Goal: Information Seeking & Learning: Learn about a topic

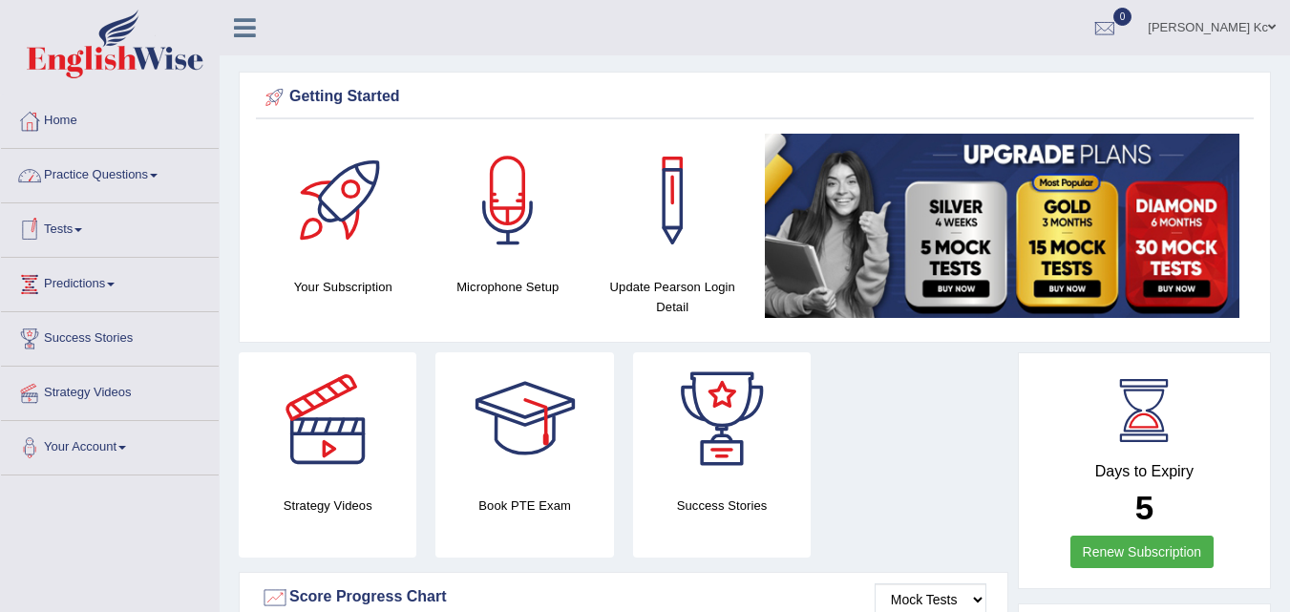
click at [158, 181] on link "Practice Questions" at bounding box center [110, 173] width 218 height 48
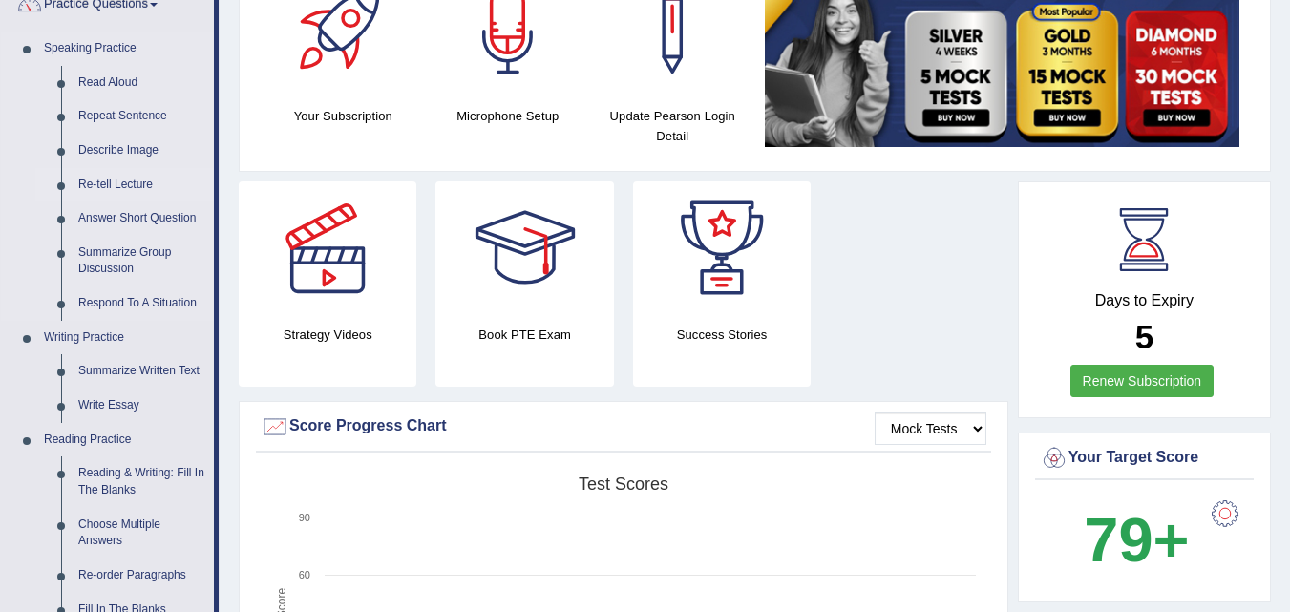
scroll to position [191, 0]
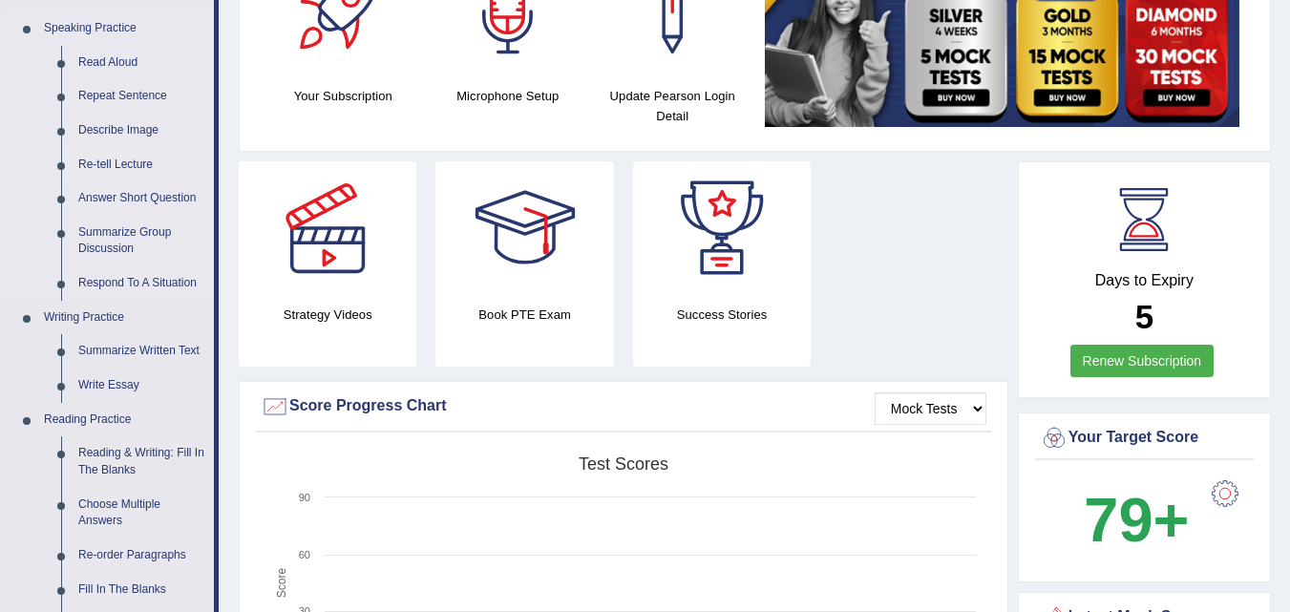
click at [100, 348] on link "Summarize Written Text" at bounding box center [142, 351] width 144 height 34
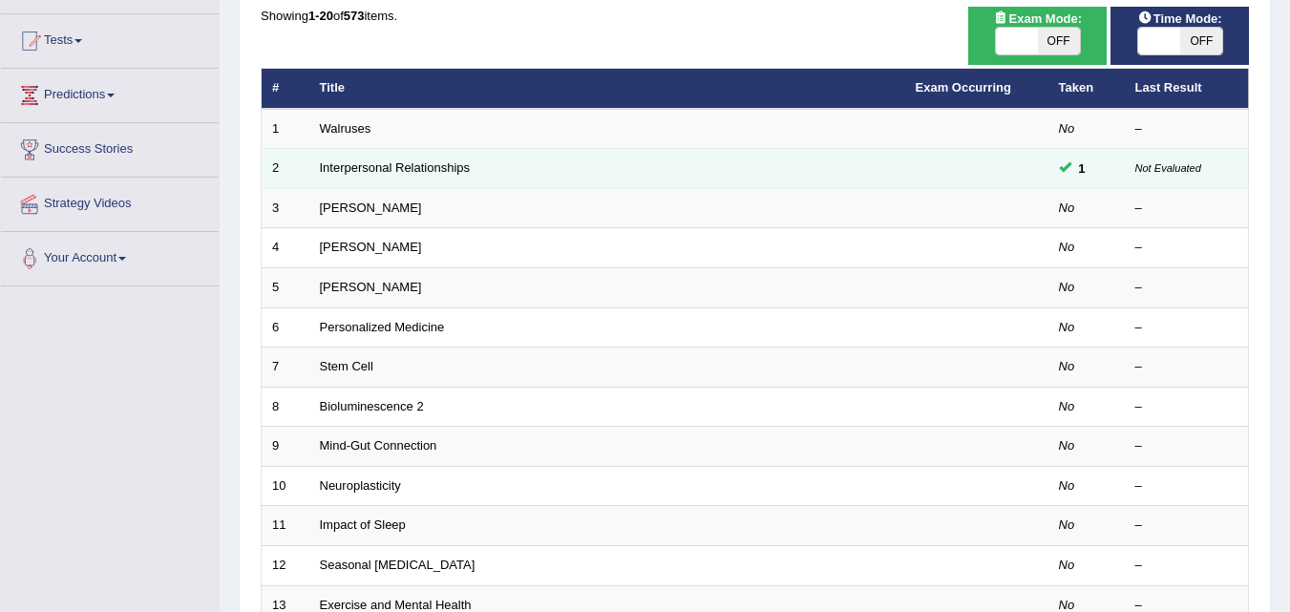
scroll to position [191, 0]
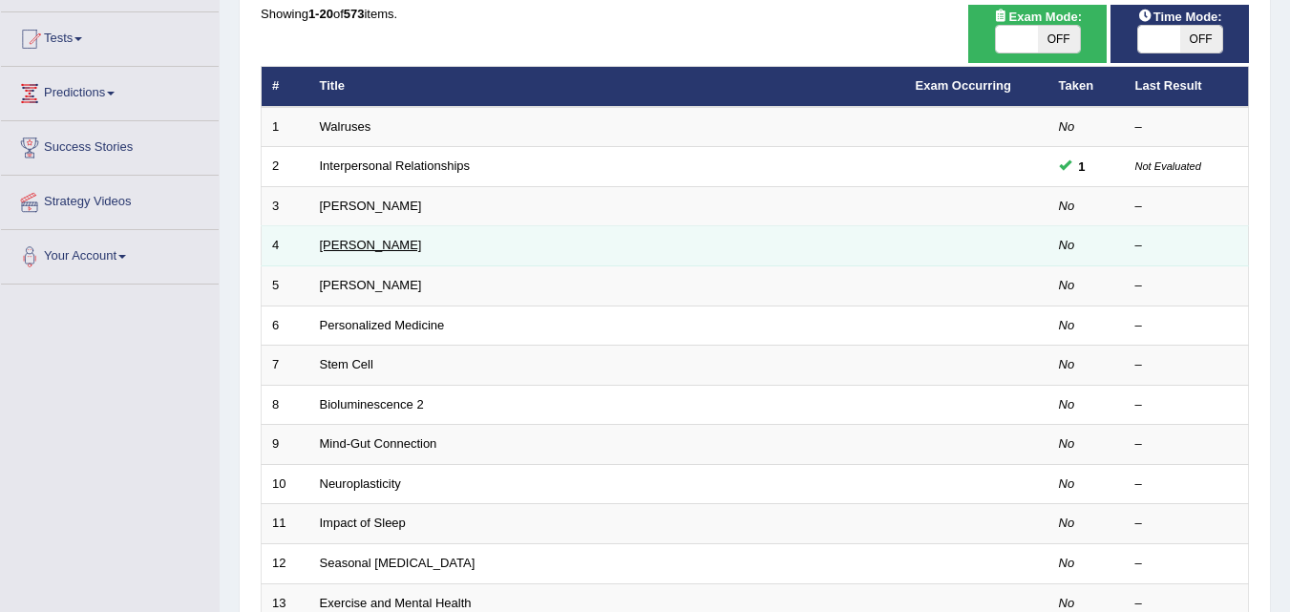
click at [369, 247] on link "Jonas Salk" at bounding box center [371, 245] width 102 height 14
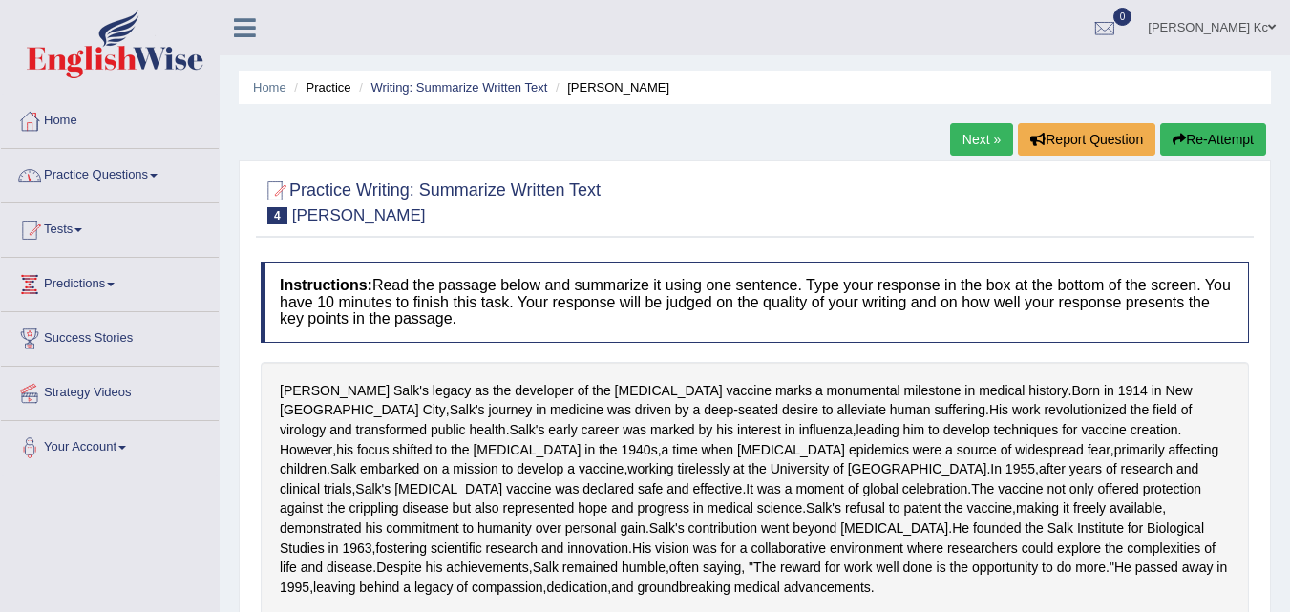
click at [159, 178] on link "Practice Questions" at bounding box center [110, 173] width 218 height 48
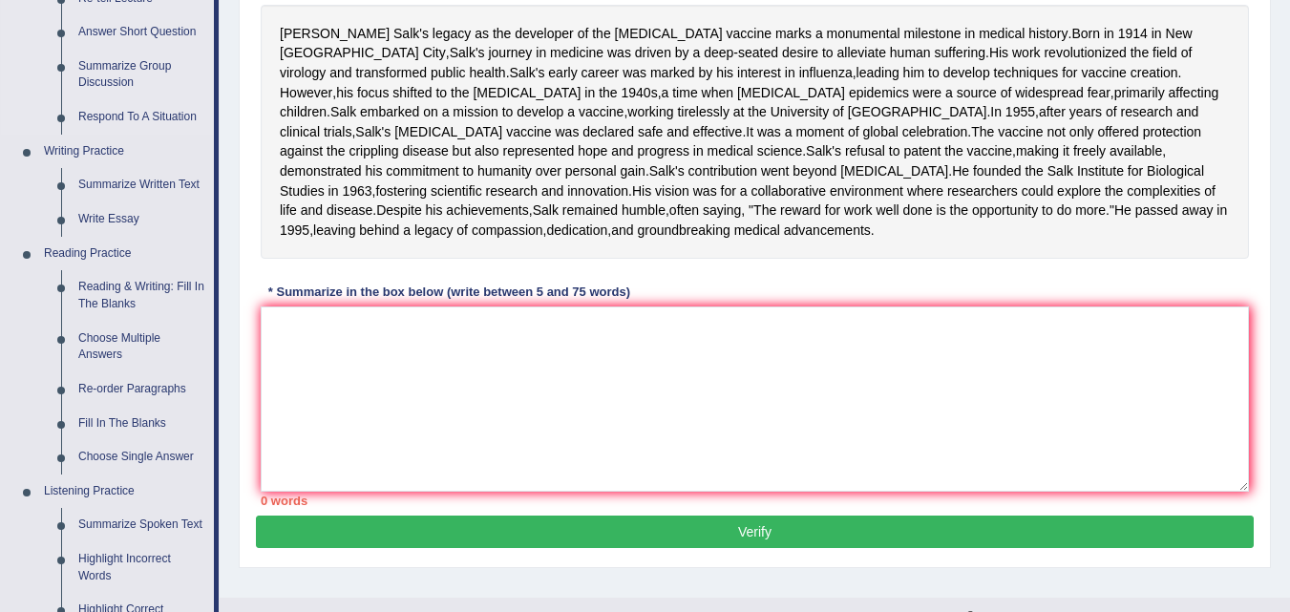
scroll to position [478, 0]
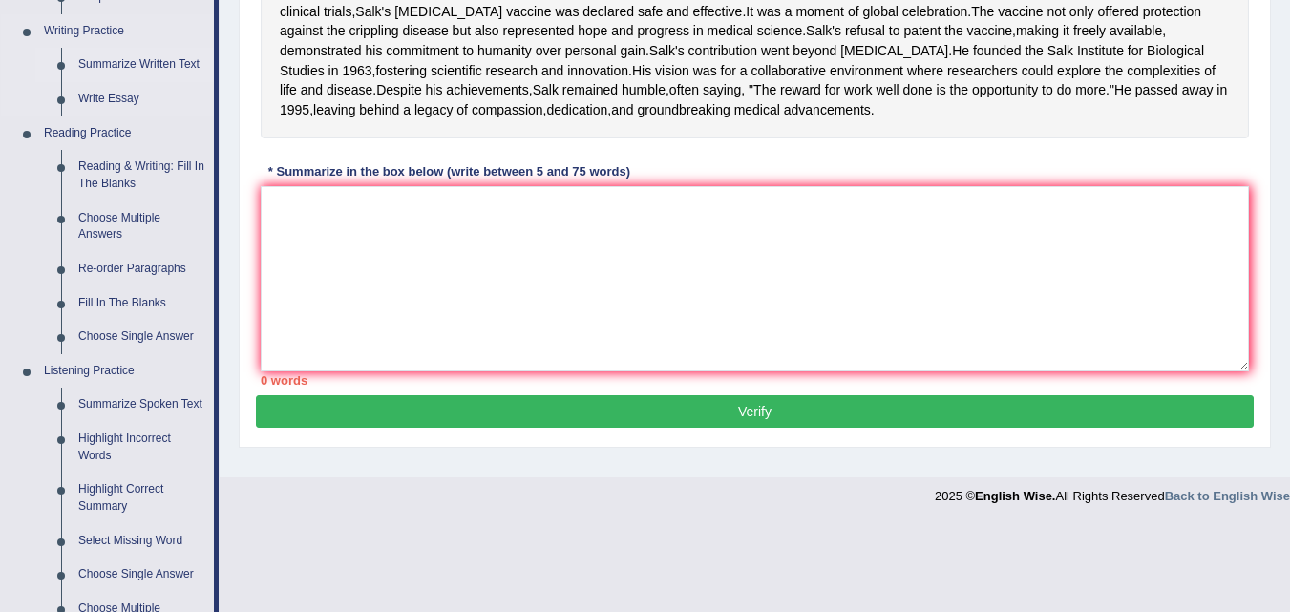
click at [117, 62] on link "Summarize Written Text" at bounding box center [142, 65] width 144 height 34
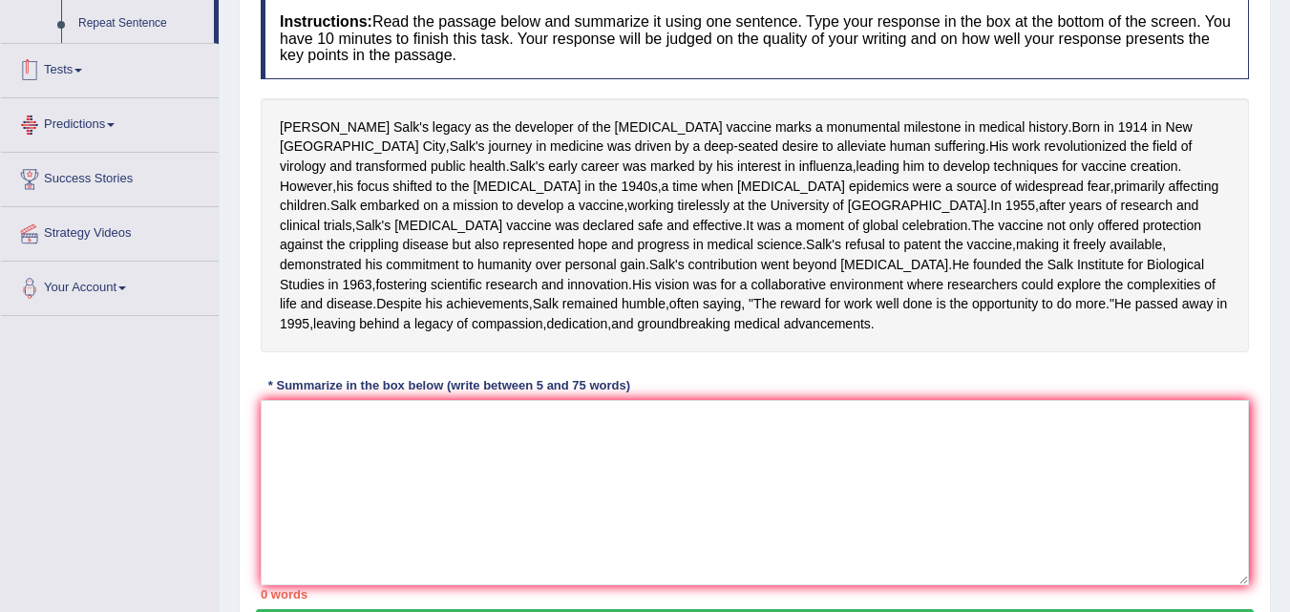
scroll to position [354, 0]
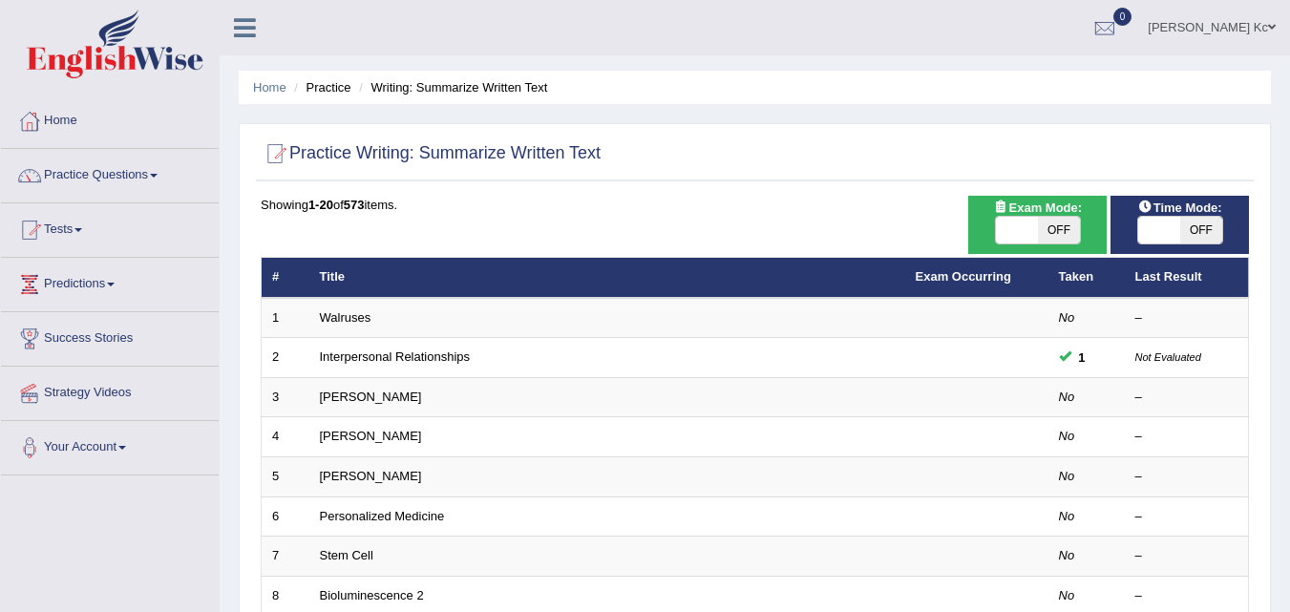
click at [1184, 231] on span "OFF" at bounding box center [1201, 230] width 42 height 27
checkbox input "true"
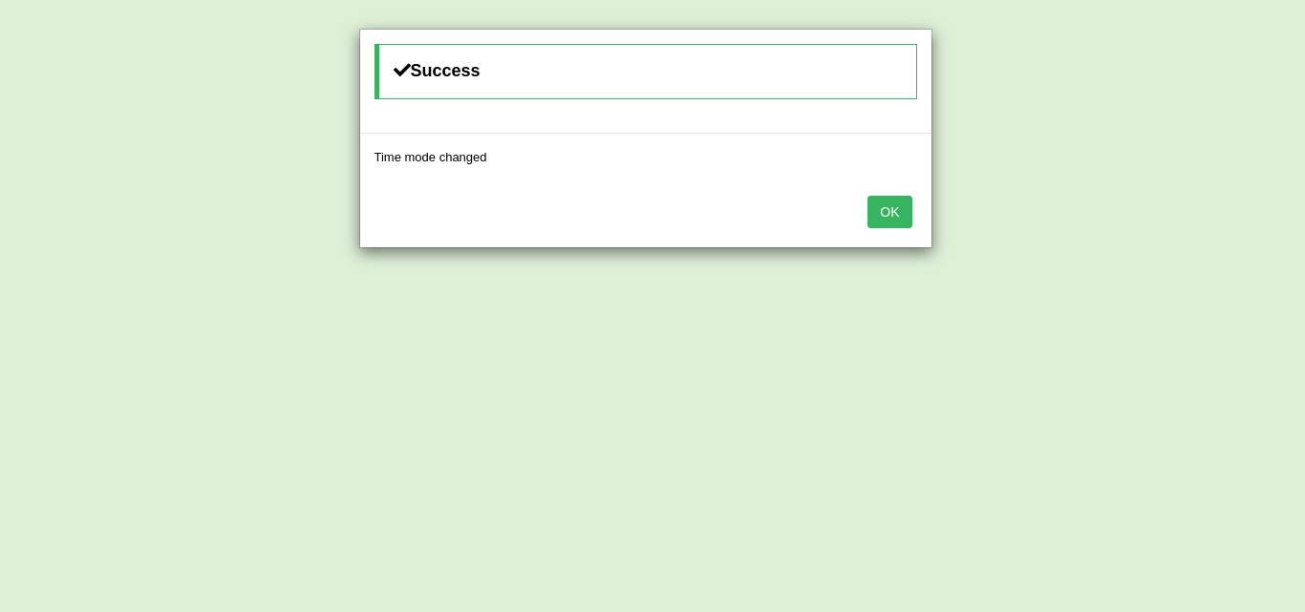
click at [901, 222] on button "OK" at bounding box center [889, 212] width 44 height 32
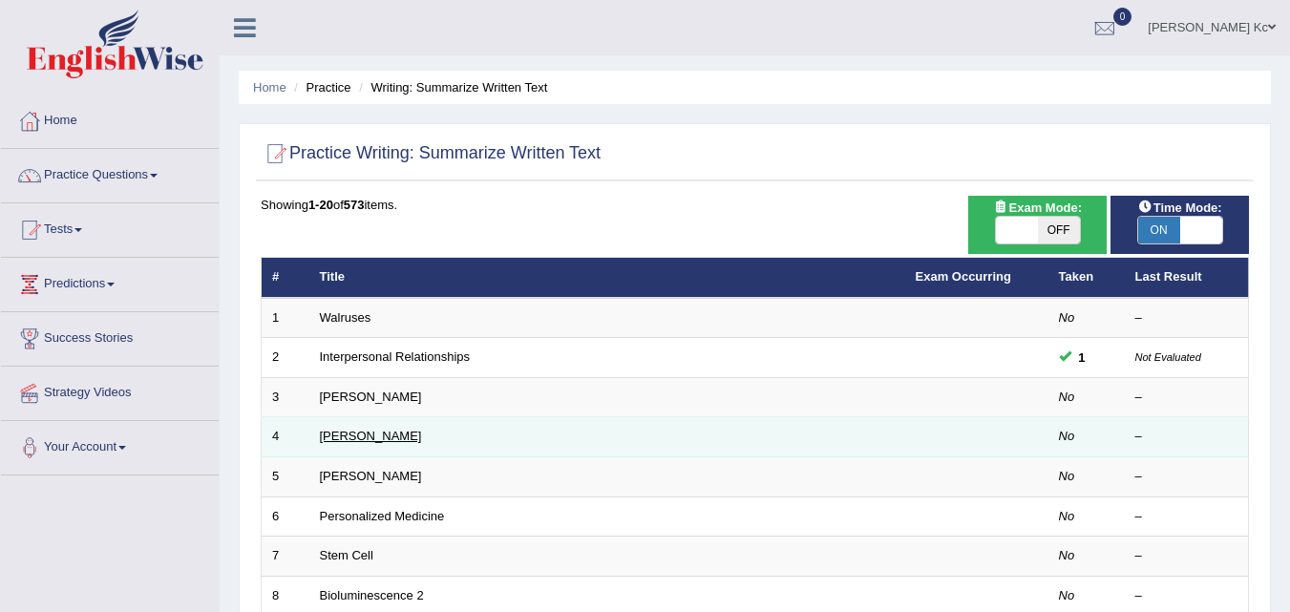
click at [346, 433] on link "[PERSON_NAME]" at bounding box center [371, 436] width 102 height 14
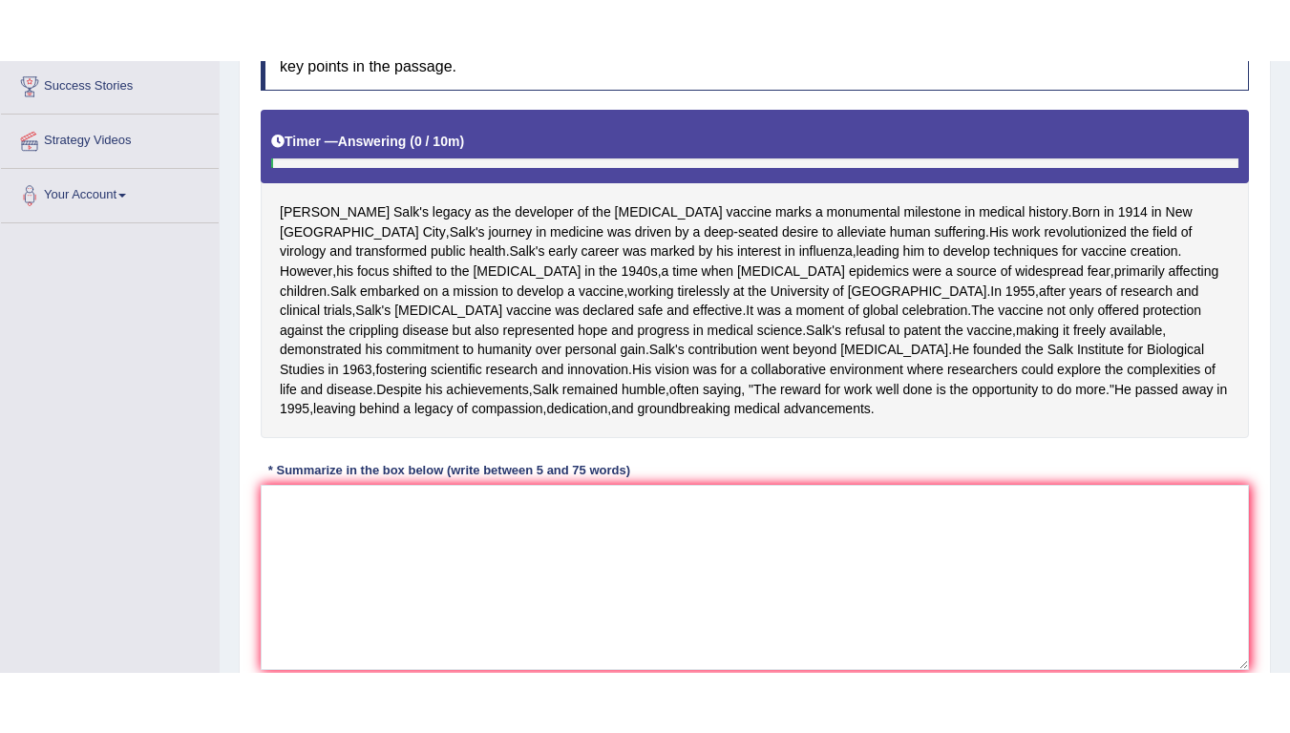
scroll to position [287, 0]
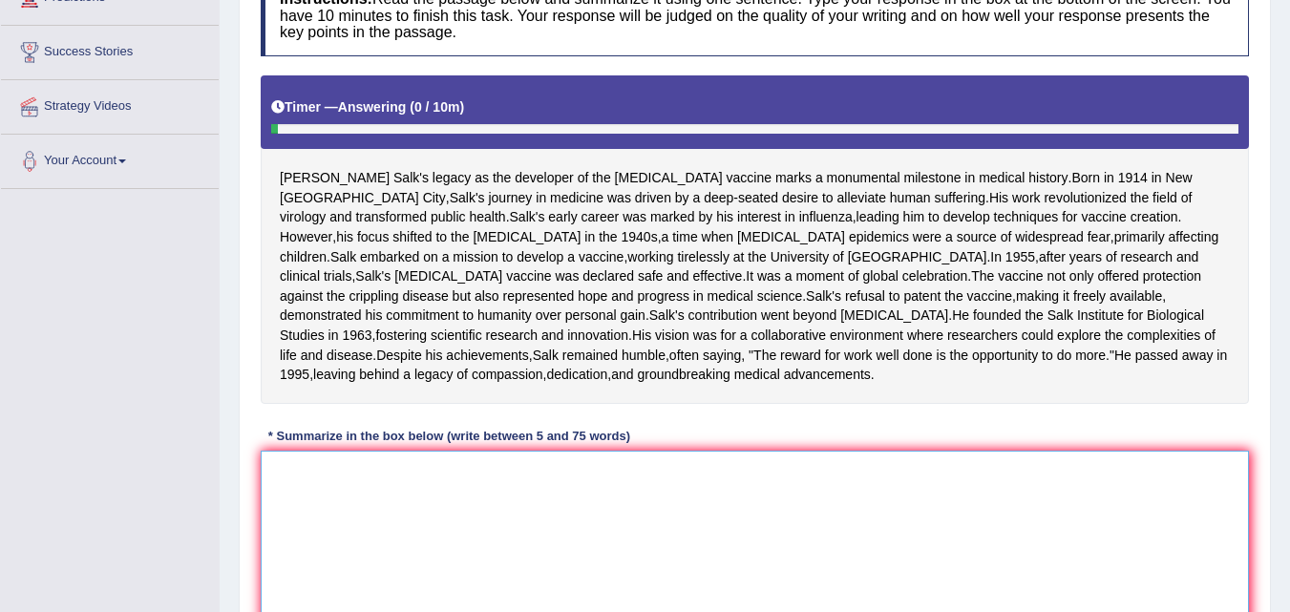
click at [277, 560] on textarea at bounding box center [755, 543] width 988 height 185
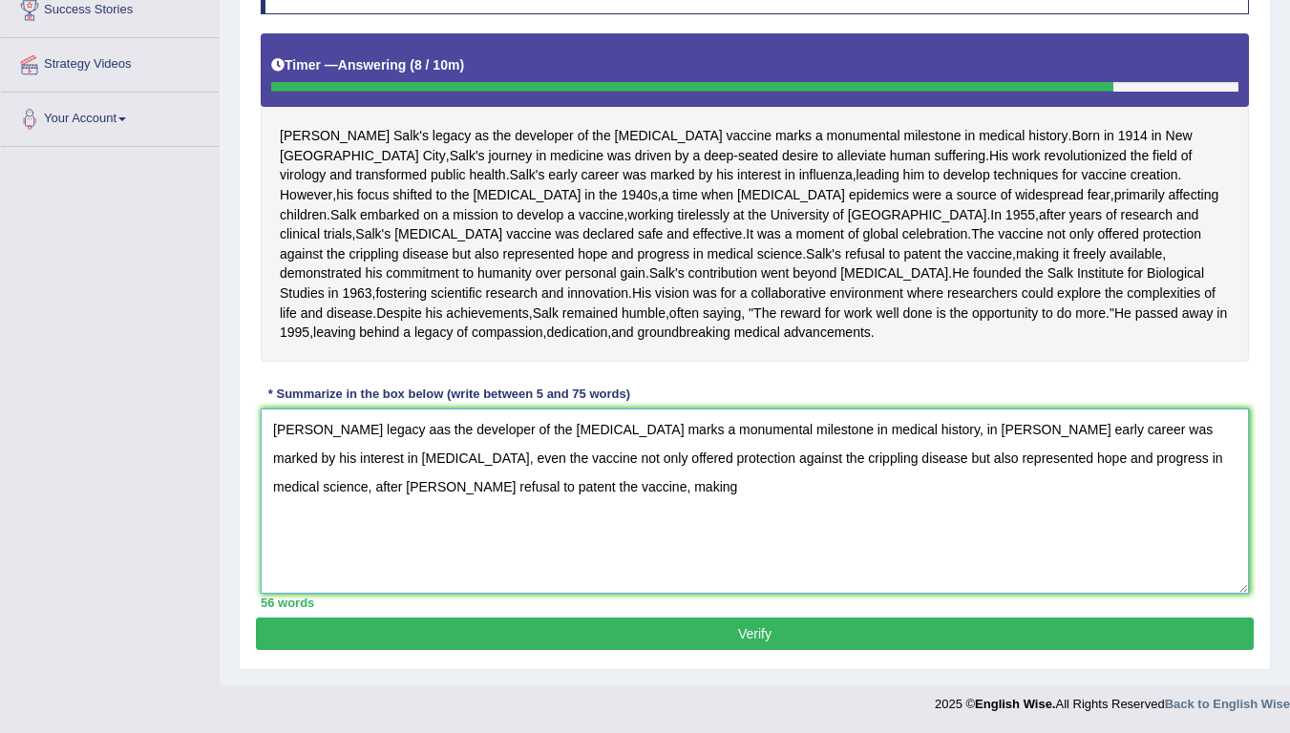
scroll to position [426, 0]
type textarea "Jonas Salk's legacy aas the developer of the polio vaccine marks a monumental m…"
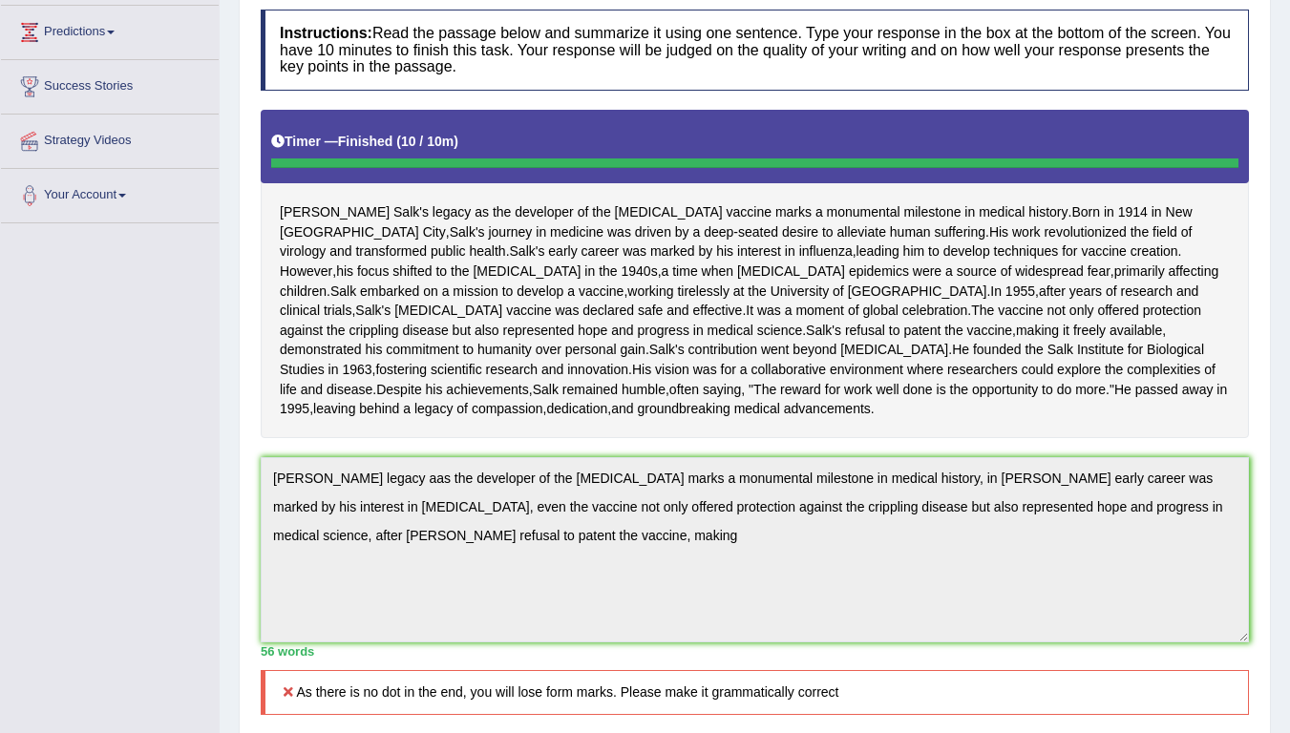
scroll to position [0, 0]
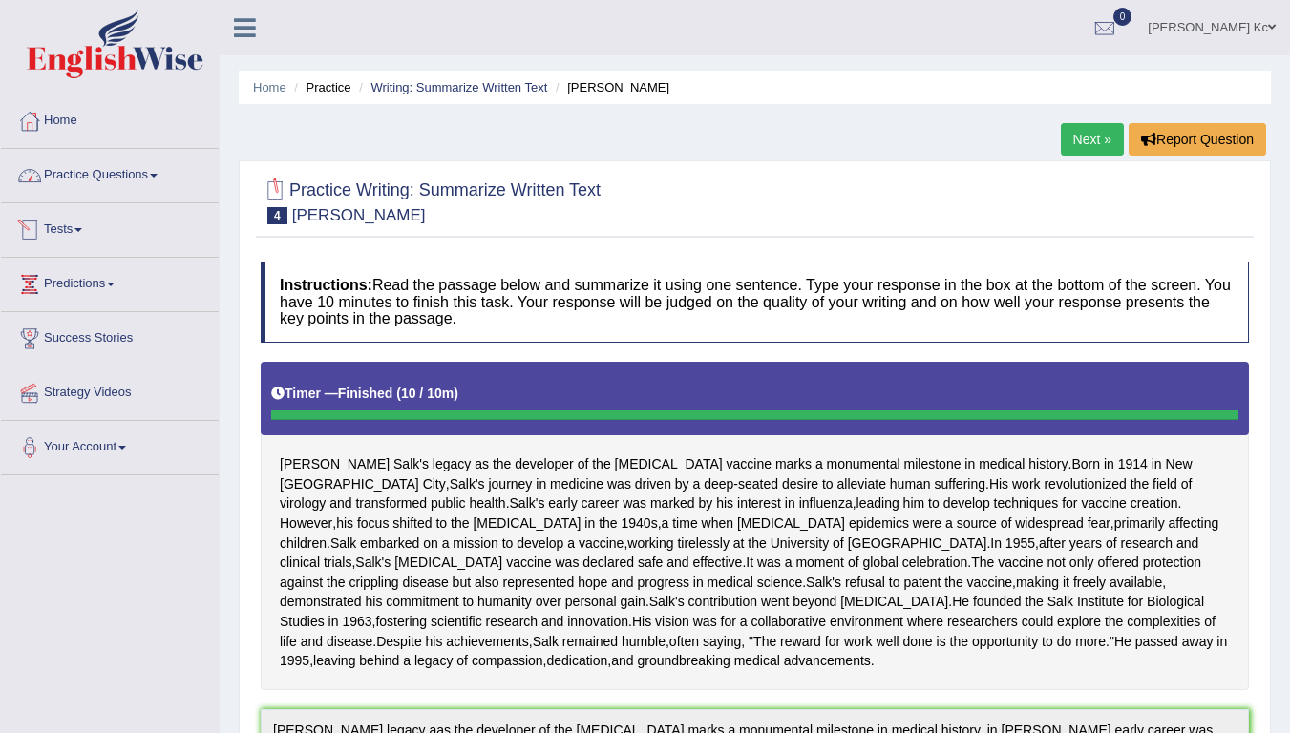
click at [130, 186] on link "Practice Questions" at bounding box center [110, 173] width 218 height 48
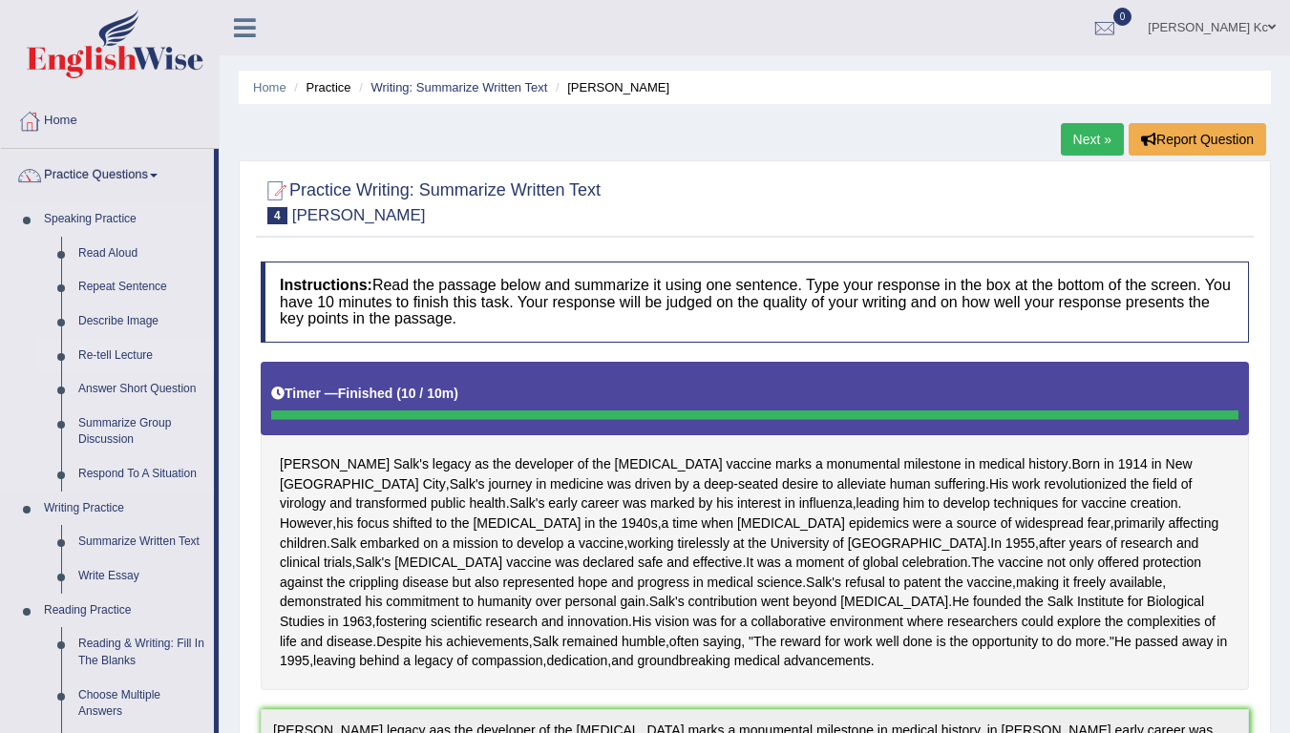
click at [94, 355] on link "Re-tell Lecture" at bounding box center [142, 356] width 144 height 34
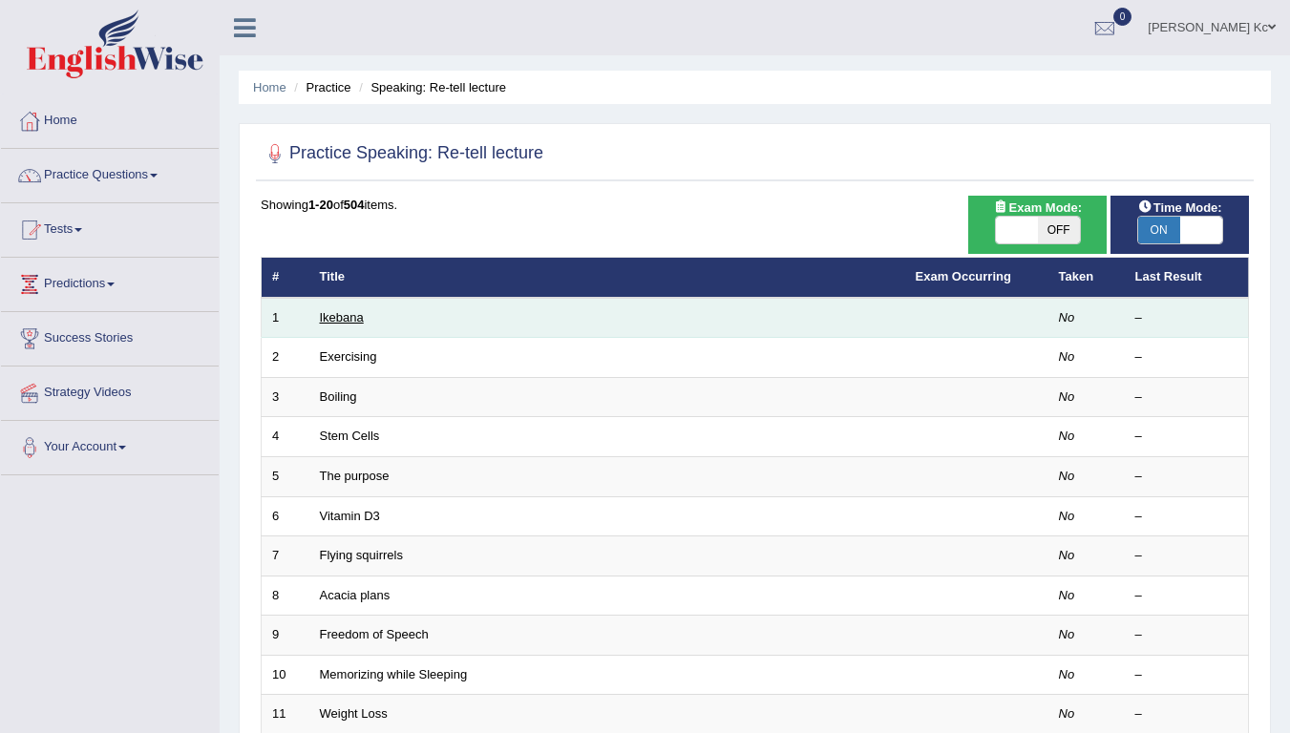
click at [339, 324] on link "Ikebana" at bounding box center [342, 317] width 44 height 14
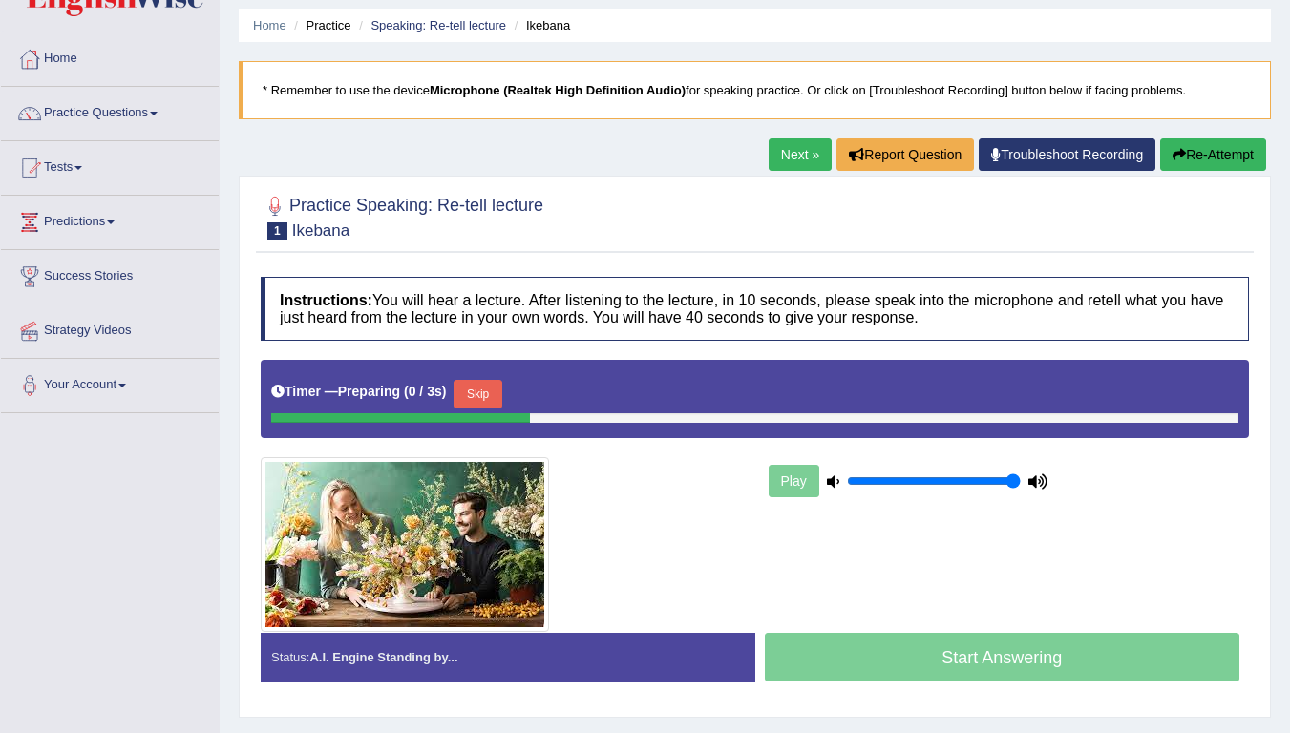
scroll to position [96, 0]
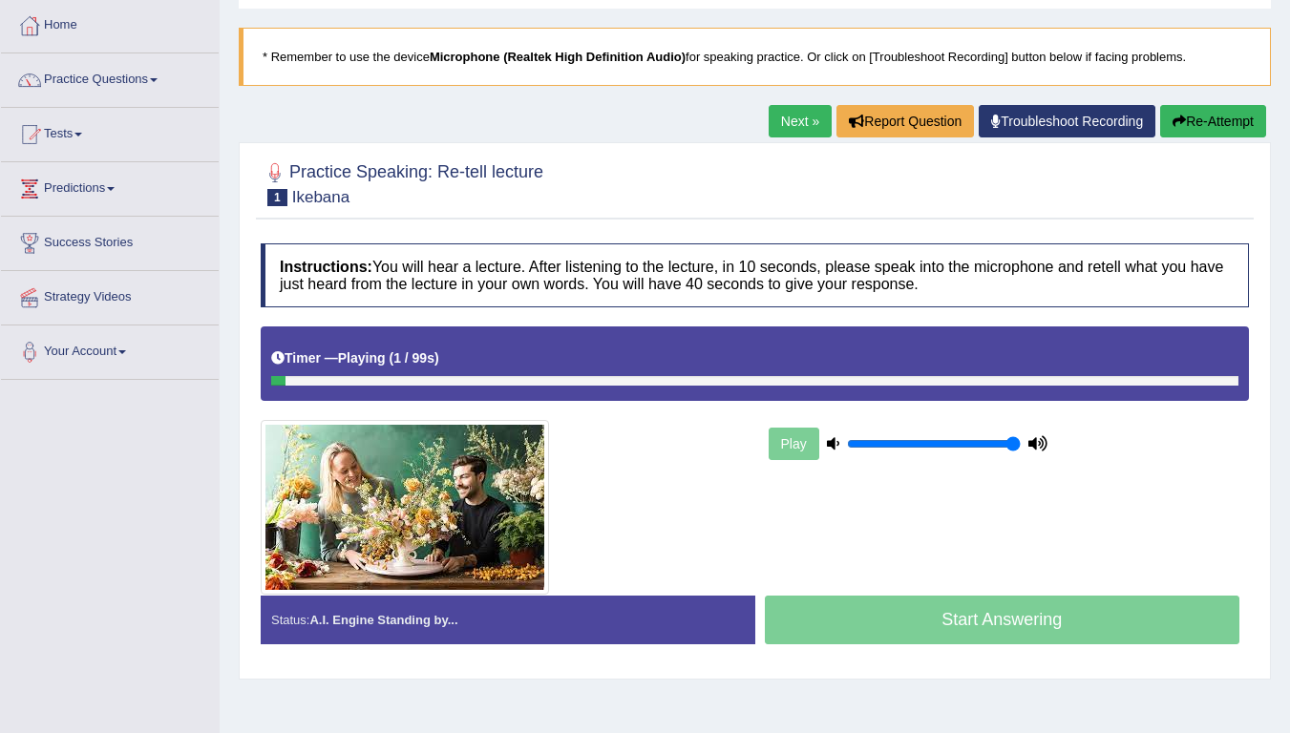
click at [88, 138] on link "Tests" at bounding box center [110, 132] width 218 height 48
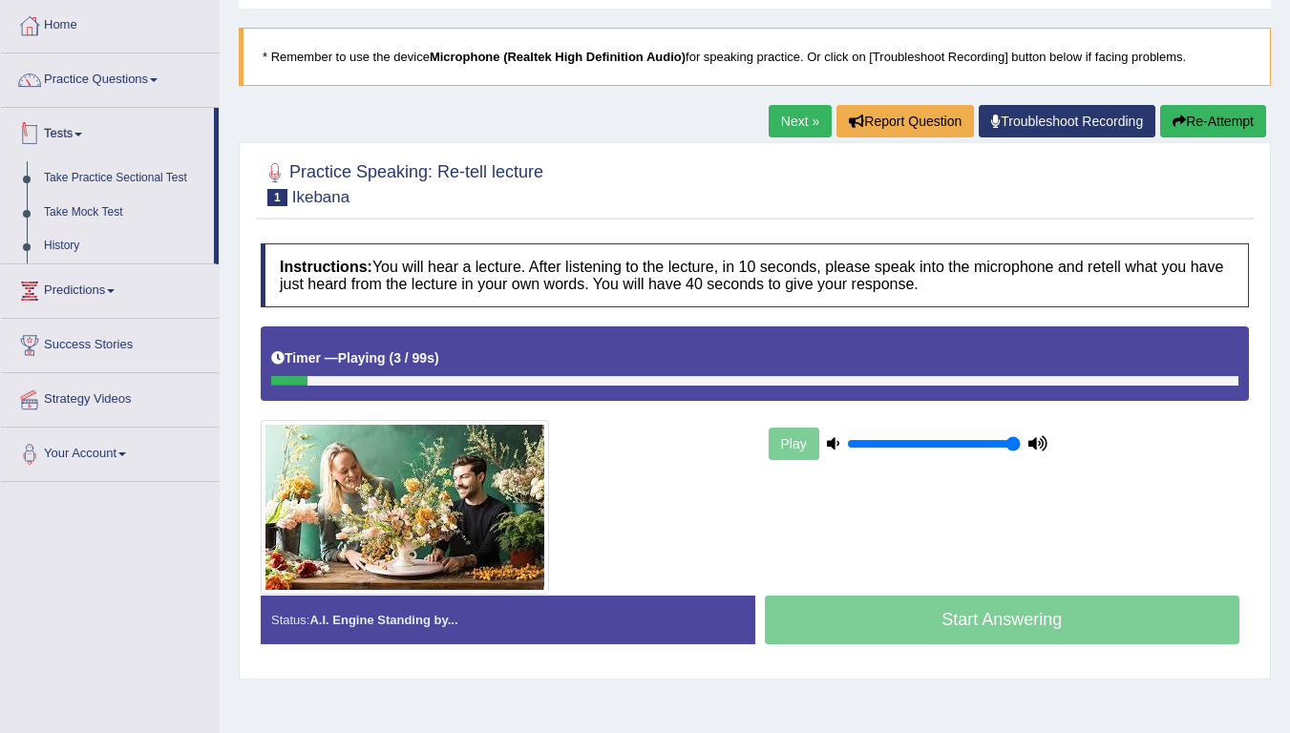
click at [68, 130] on link "Tests" at bounding box center [107, 132] width 213 height 48
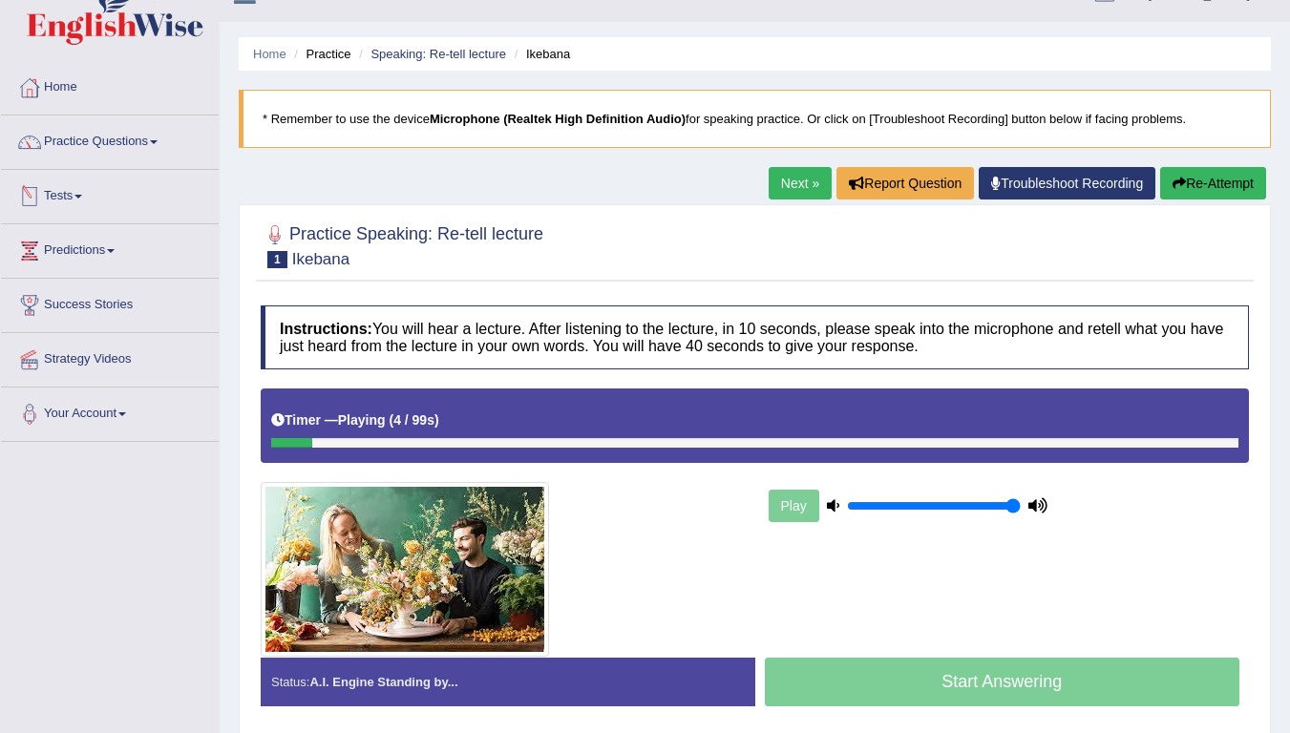
scroll to position [0, 0]
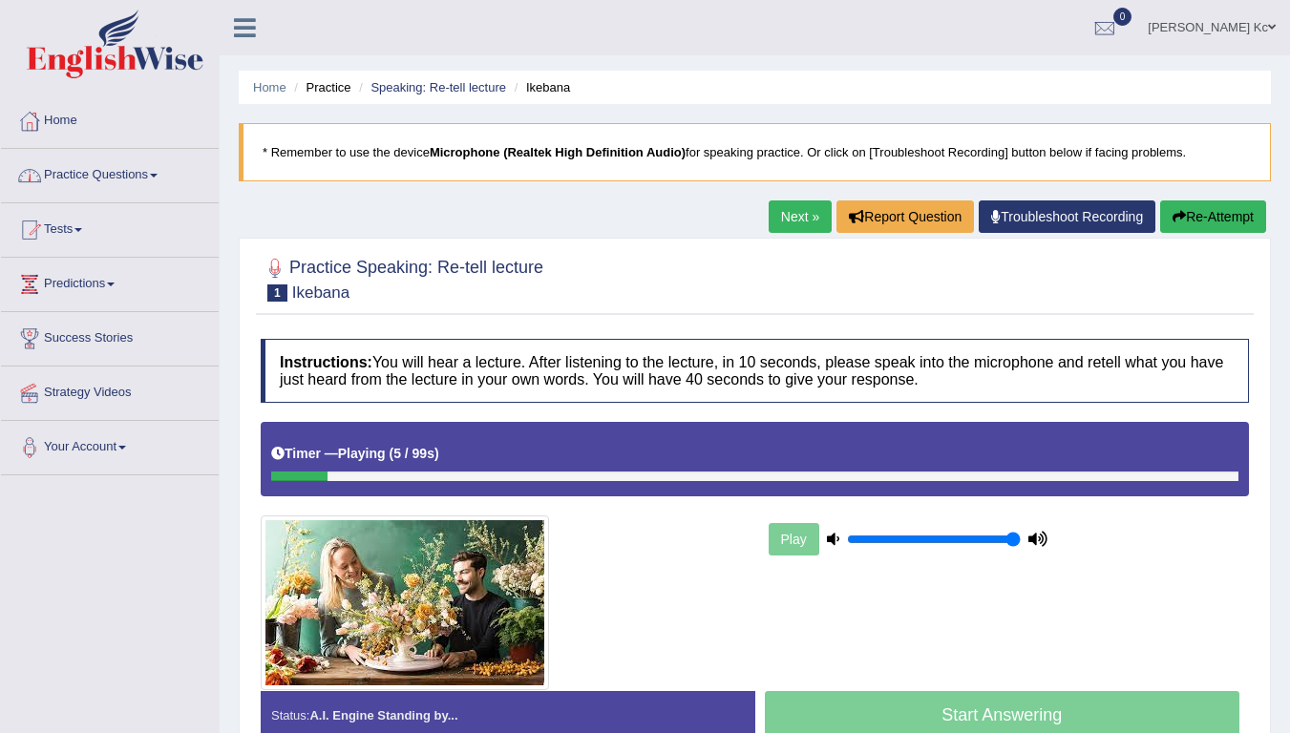
click at [112, 171] on link "Practice Questions" at bounding box center [110, 173] width 218 height 48
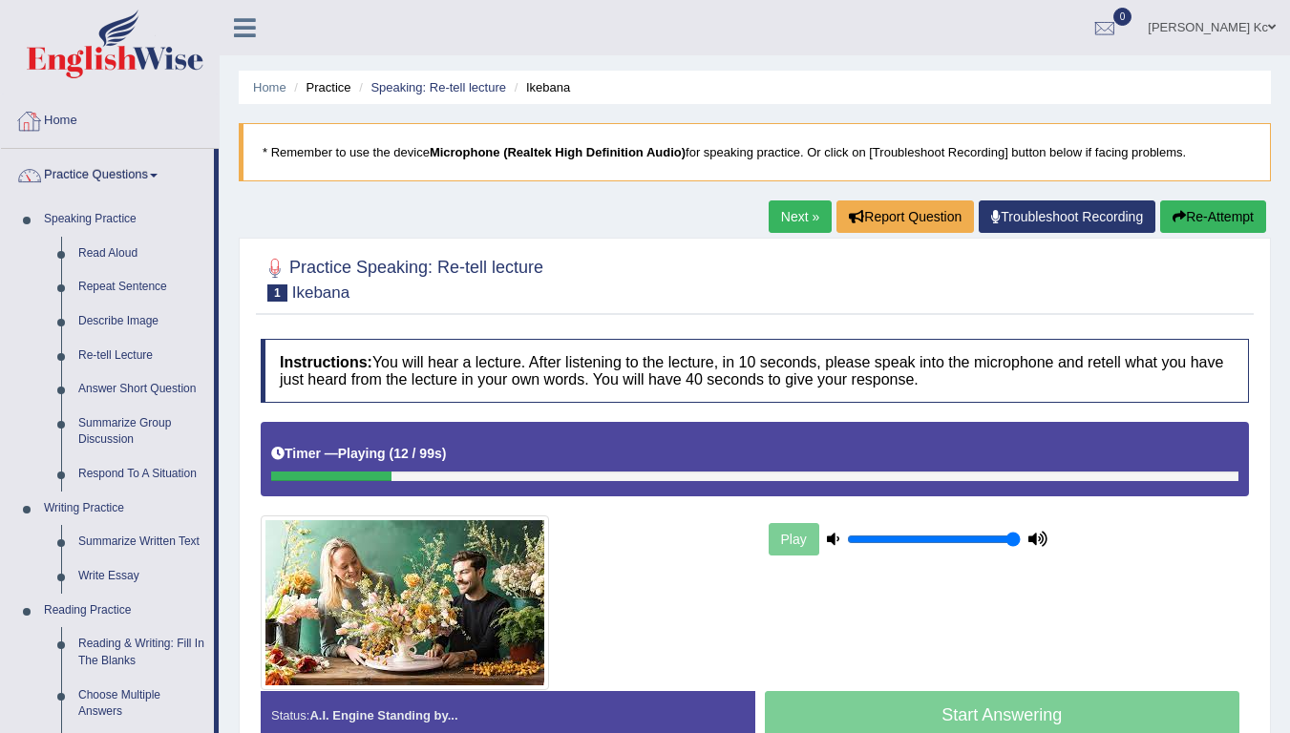
click at [240, 47] on div "Dipesh Kc Toggle navigation Username: Dipesh980 Access Type: Online Subscriptio…" at bounding box center [755, 27] width 1071 height 55
click at [249, 27] on icon at bounding box center [245, 27] width 22 height 25
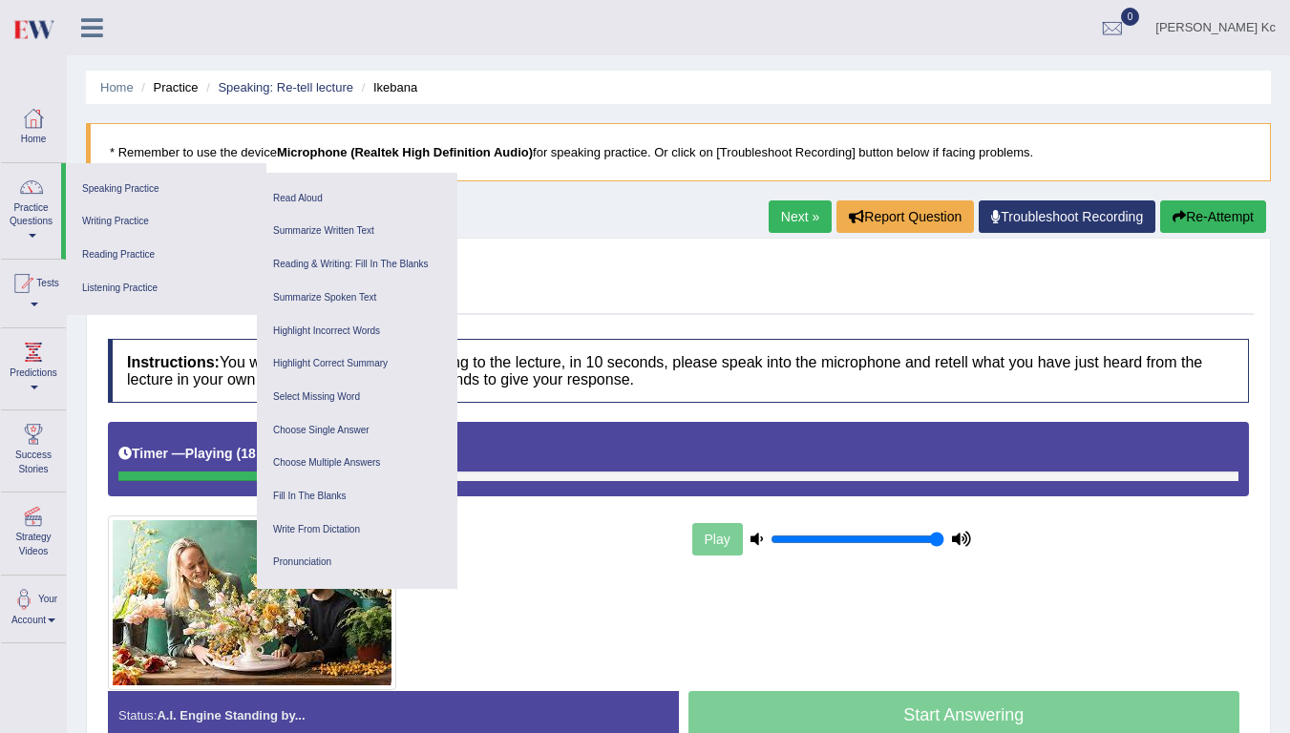
click at [118, 95] on li "Home" at bounding box center [116, 87] width 33 height 18
click at [45, 117] on div at bounding box center [33, 118] width 29 height 29
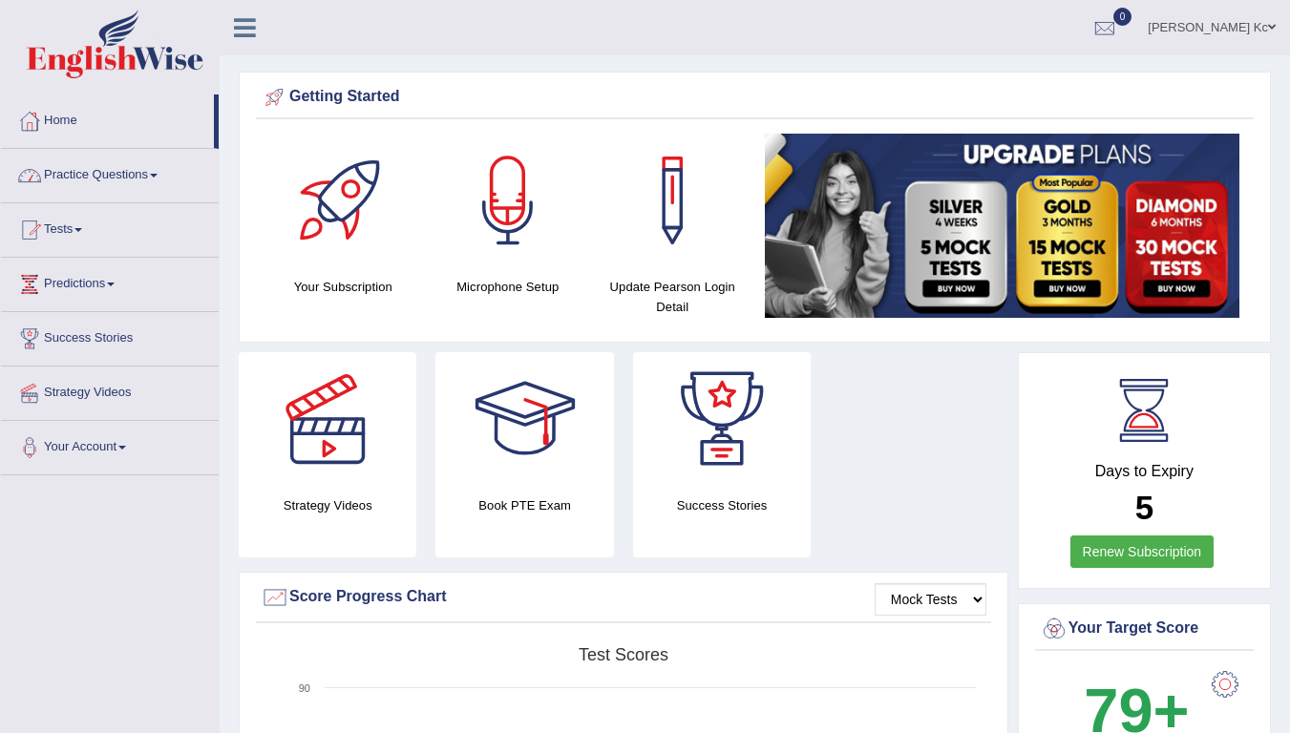
click at [107, 179] on link "Practice Questions" at bounding box center [110, 173] width 218 height 48
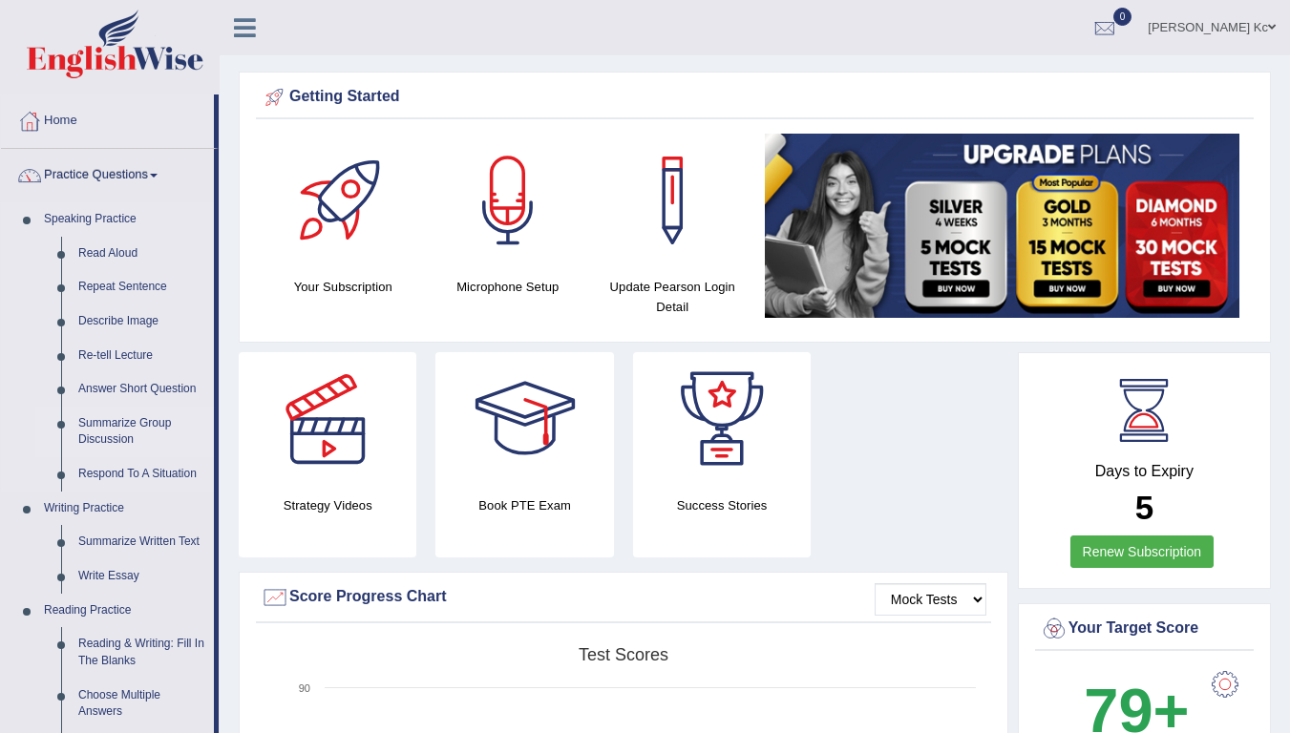
click at [127, 431] on link "Summarize Group Discussion" at bounding box center [142, 432] width 144 height 51
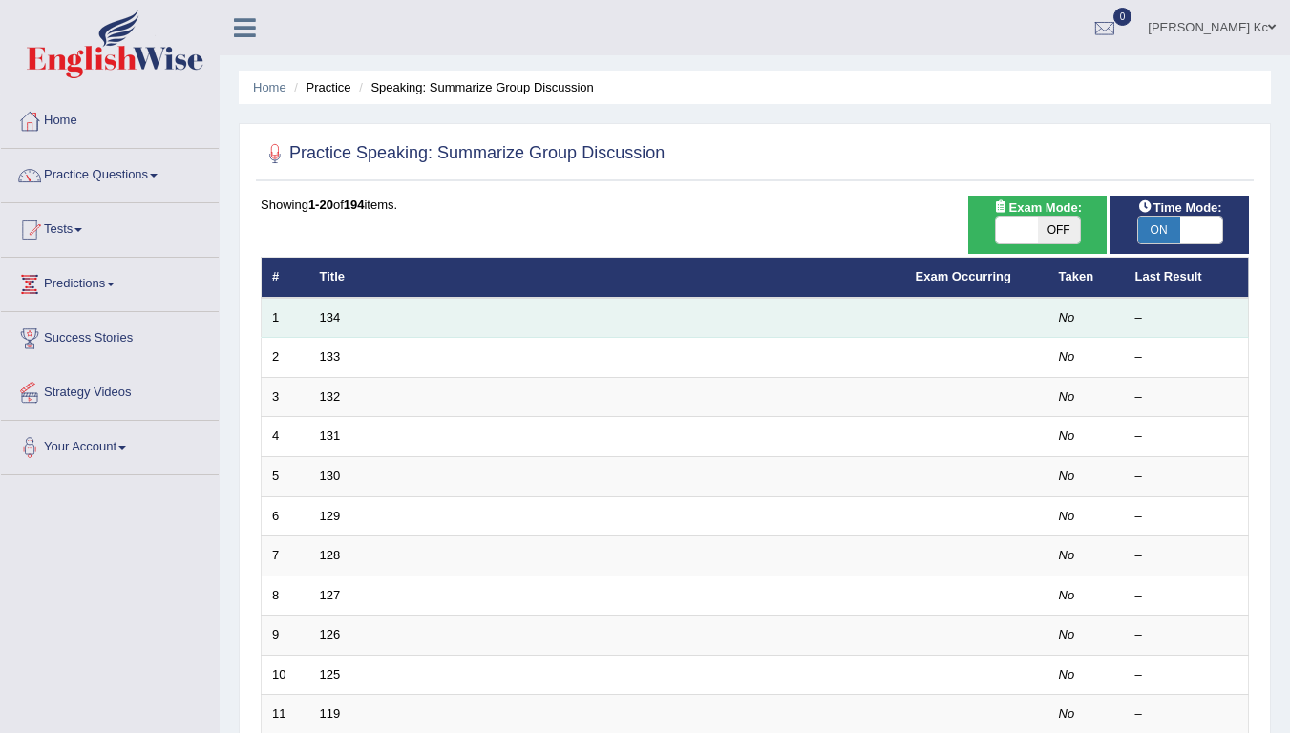
click at [347, 331] on td "134" at bounding box center [607, 318] width 596 height 40
click at [327, 317] on link "134" at bounding box center [330, 317] width 21 height 14
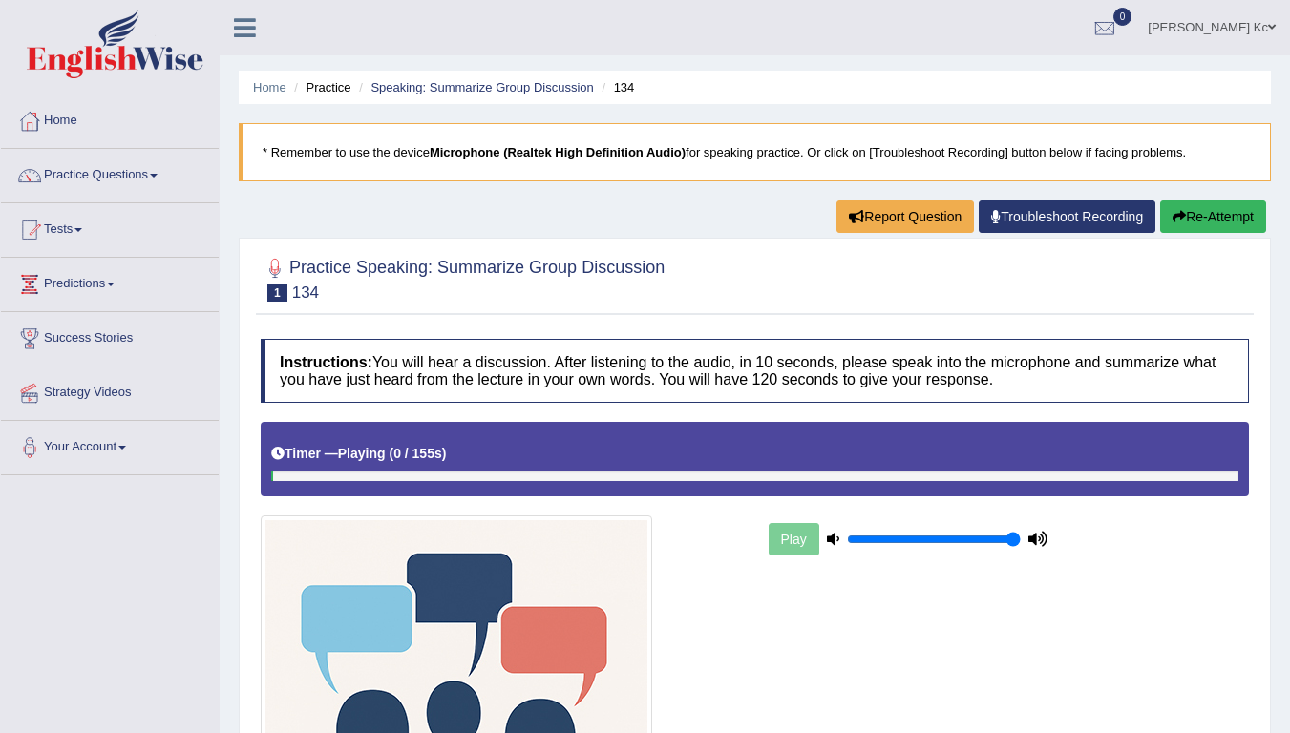
click at [165, 177] on link "Practice Questions" at bounding box center [110, 173] width 218 height 48
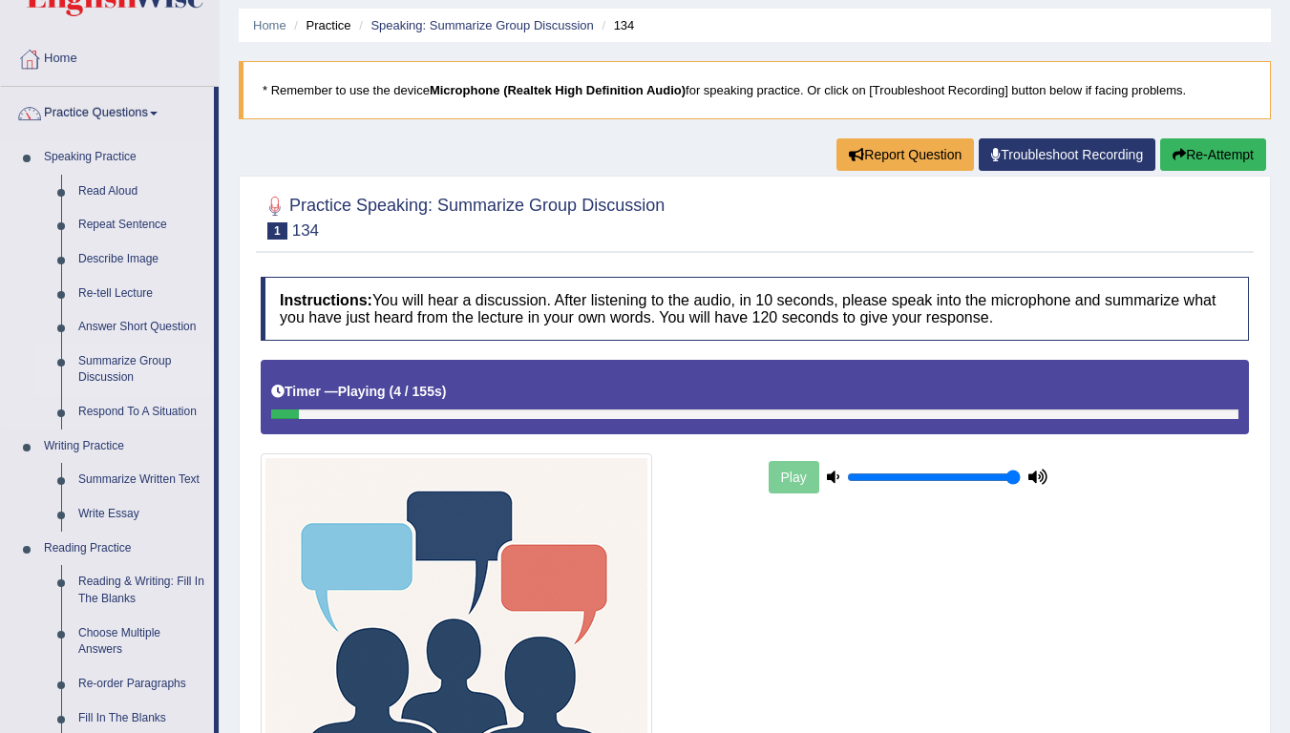
scroll to position [96, 0]
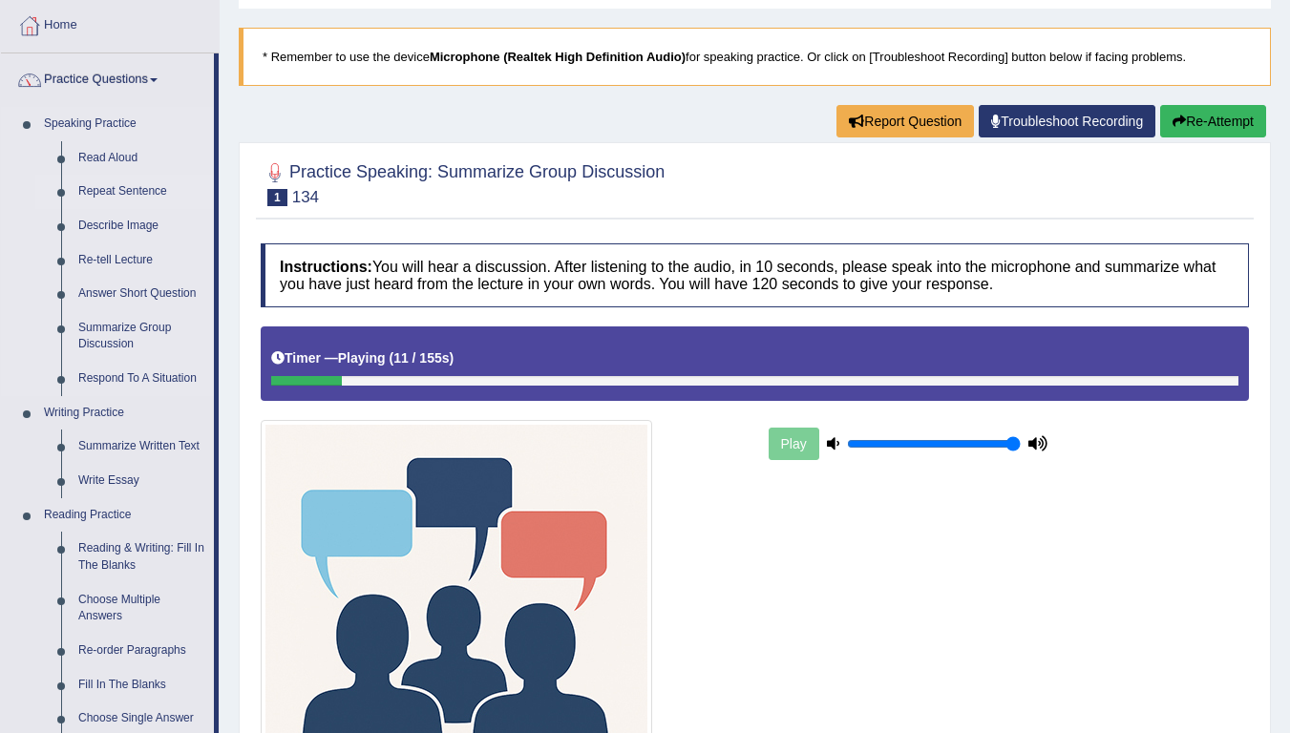
click at [125, 191] on link "Repeat Sentence" at bounding box center [142, 192] width 144 height 34
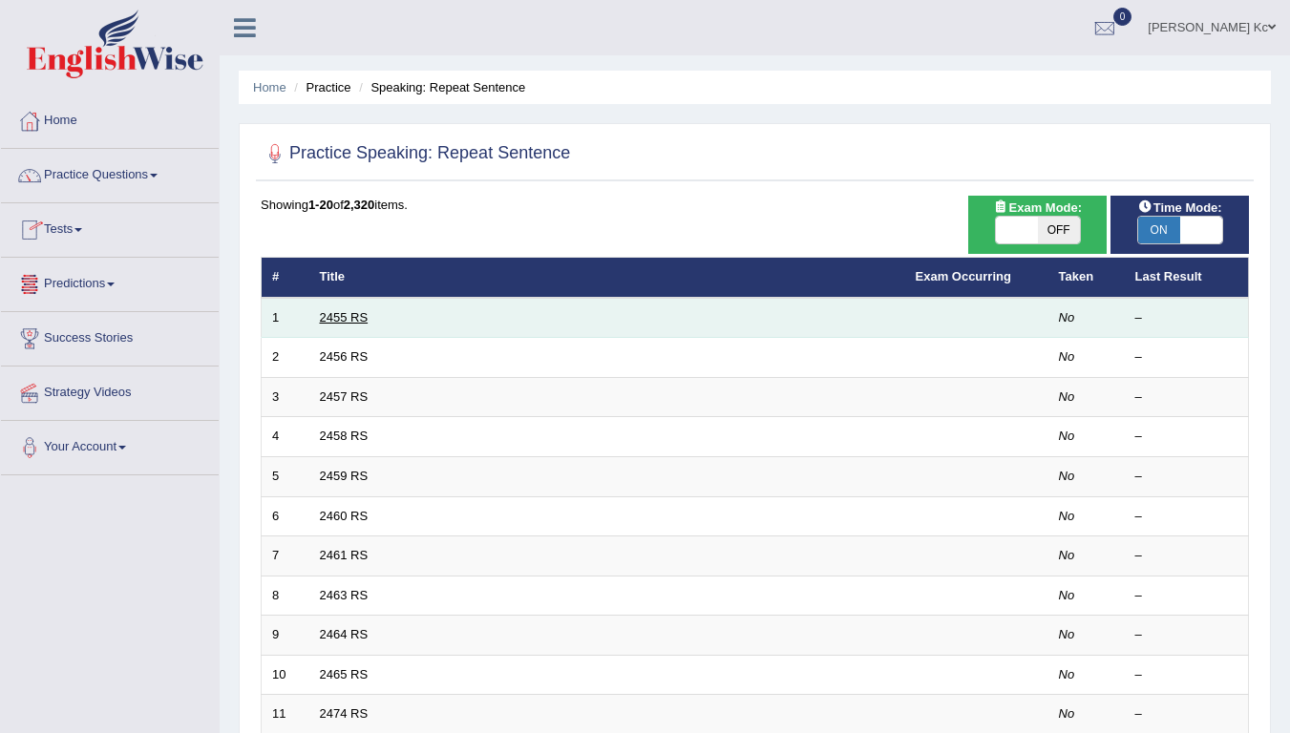
click at [337, 324] on link "2455 RS" at bounding box center [344, 317] width 49 height 14
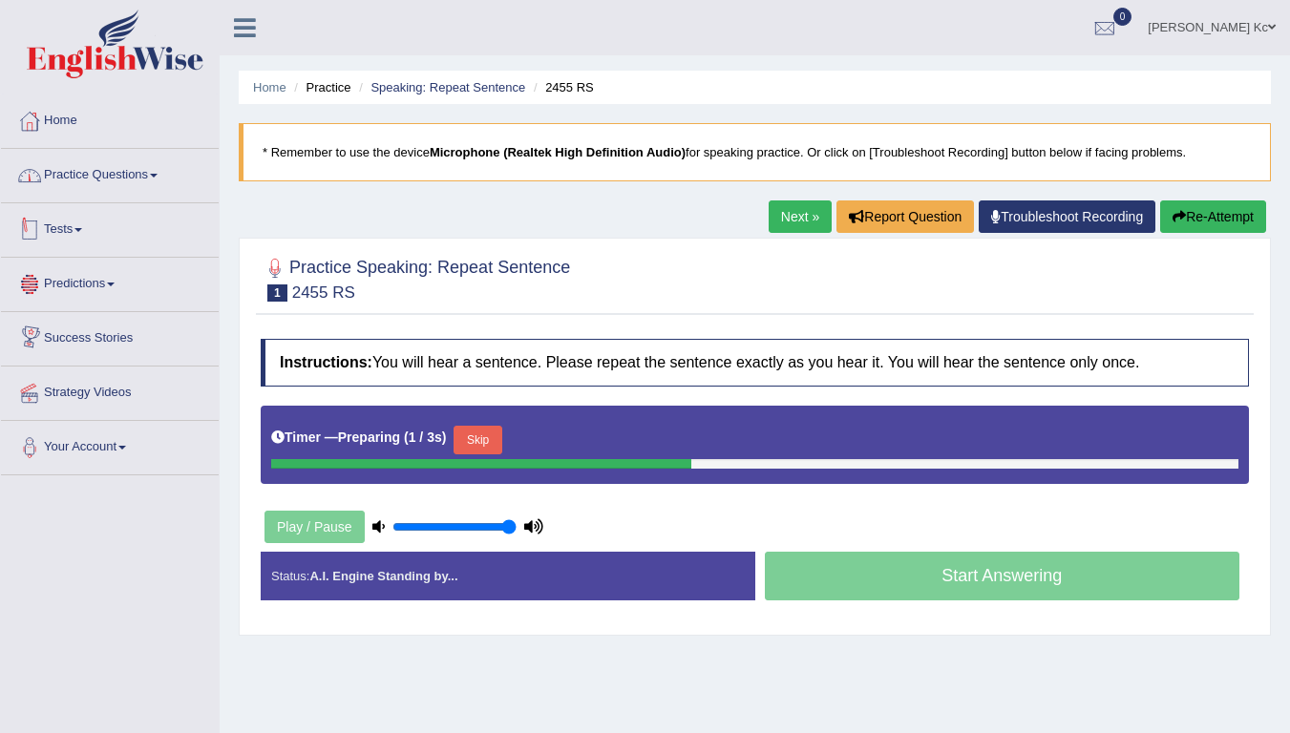
click at [101, 173] on link "Practice Questions" at bounding box center [110, 173] width 218 height 48
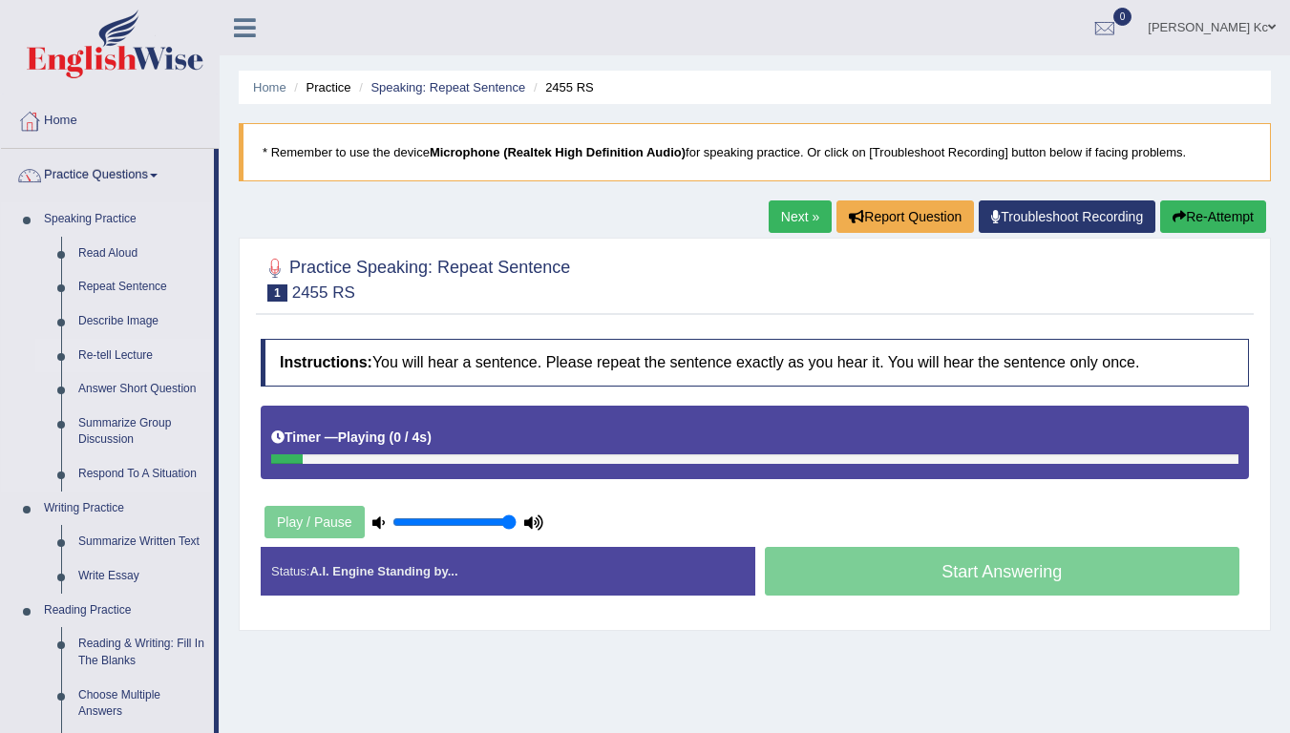
click at [122, 356] on link "Re-tell Lecture" at bounding box center [142, 356] width 144 height 34
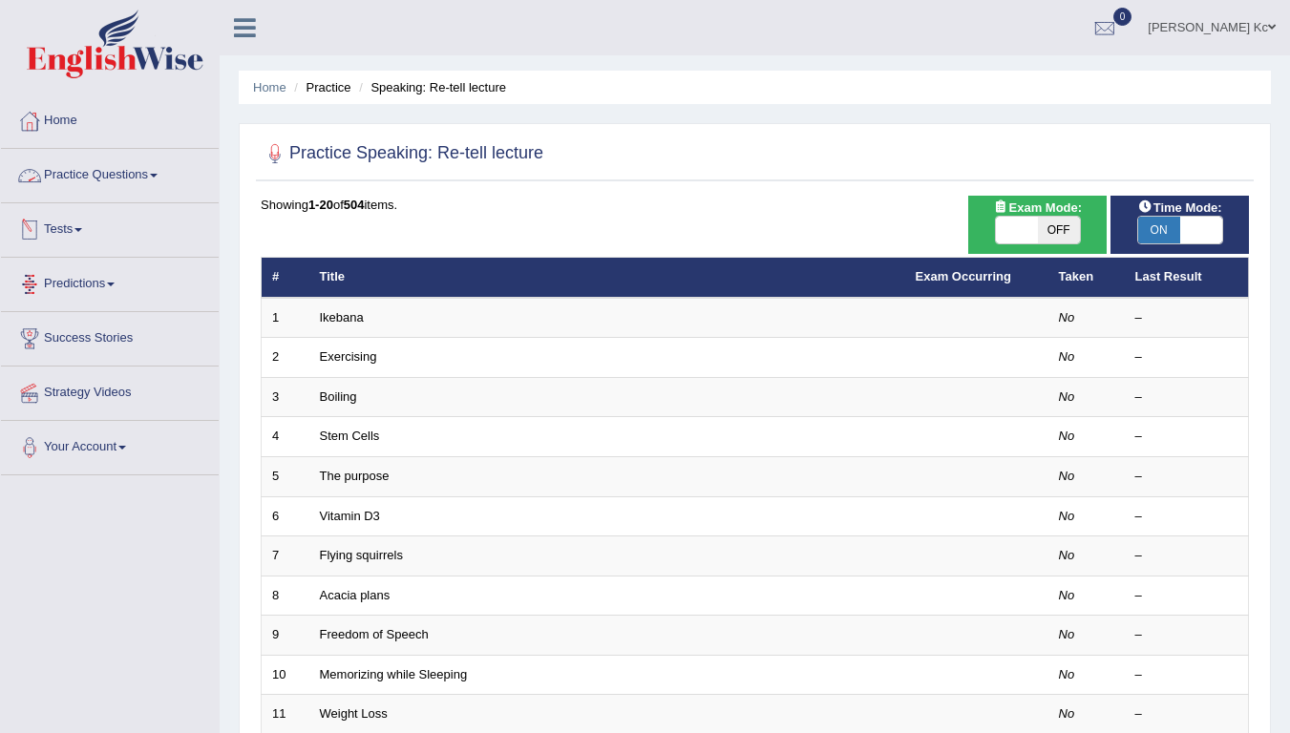
click at [92, 178] on link "Practice Questions" at bounding box center [110, 173] width 218 height 48
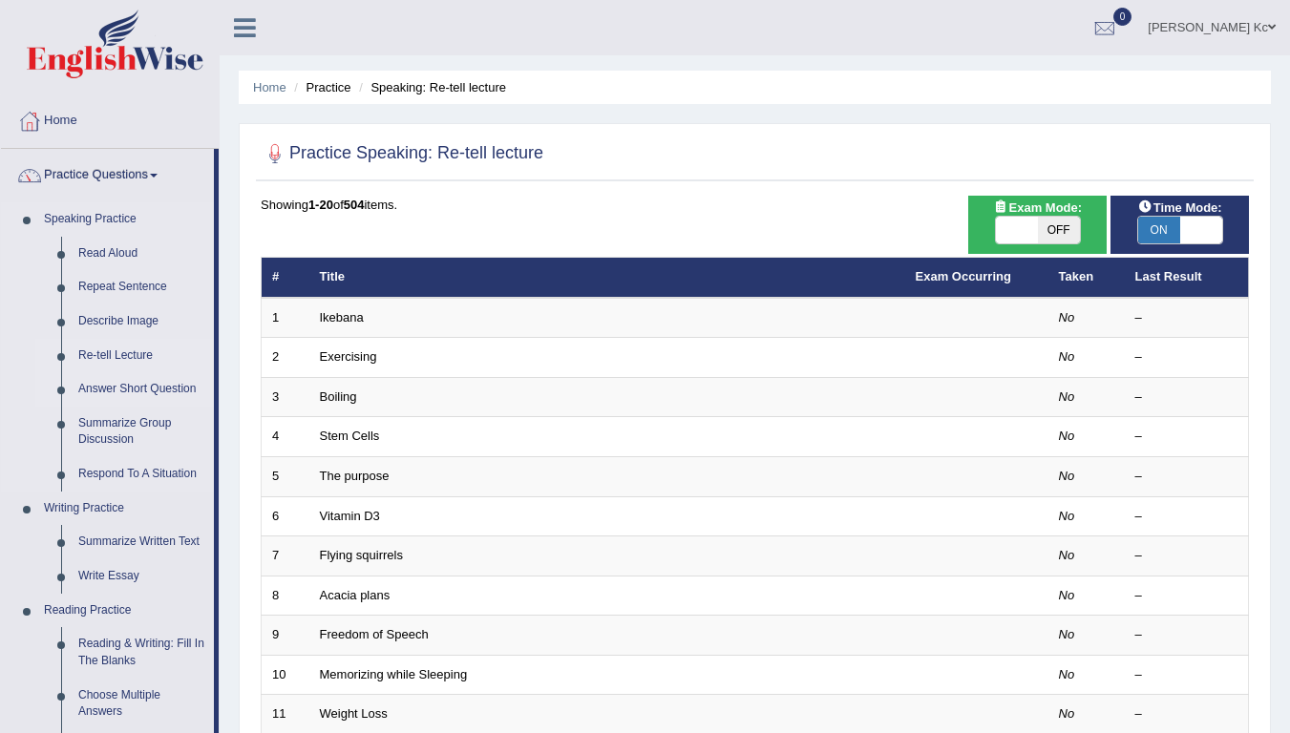
click at [128, 389] on link "Answer Short Question" at bounding box center [142, 389] width 144 height 34
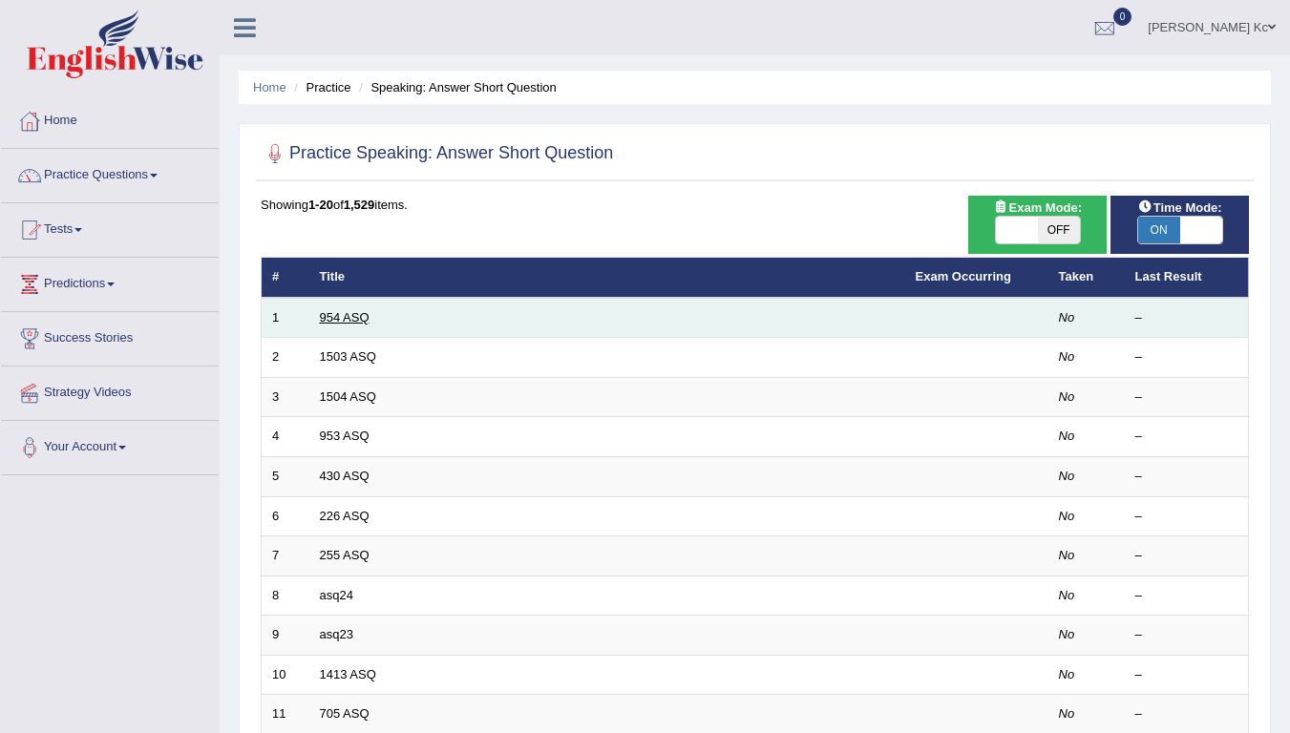
click at [339, 310] on link "954 ASQ" at bounding box center [345, 317] width 50 height 14
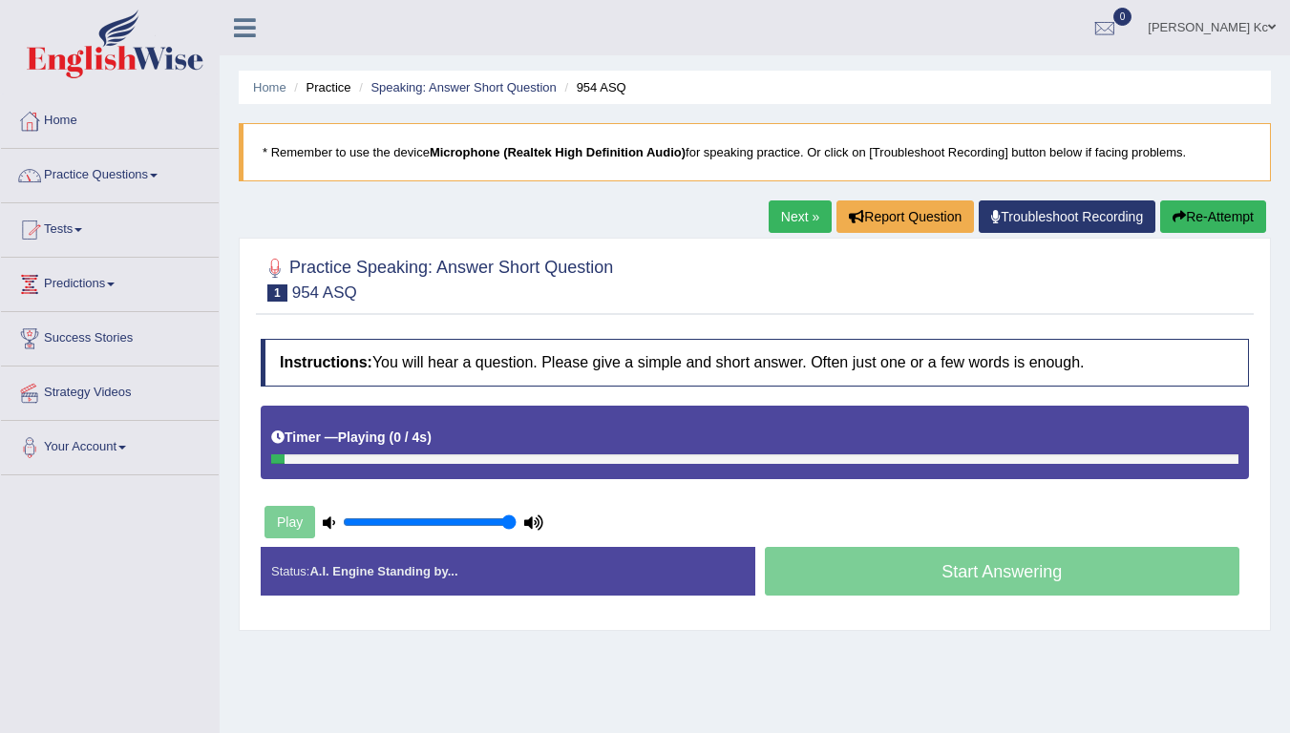
click at [151, 170] on link "Practice Questions" at bounding box center [110, 173] width 218 height 48
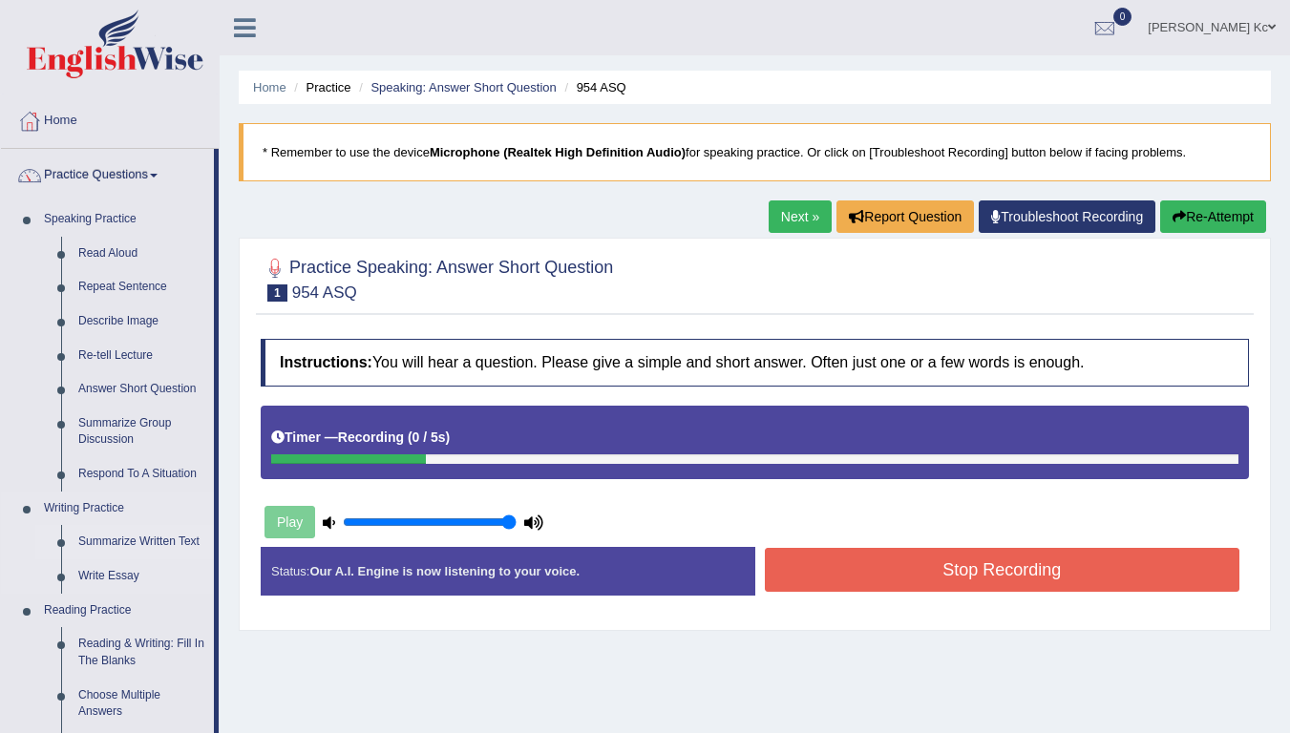
click at [159, 536] on link "Summarize Written Text" at bounding box center [142, 542] width 144 height 34
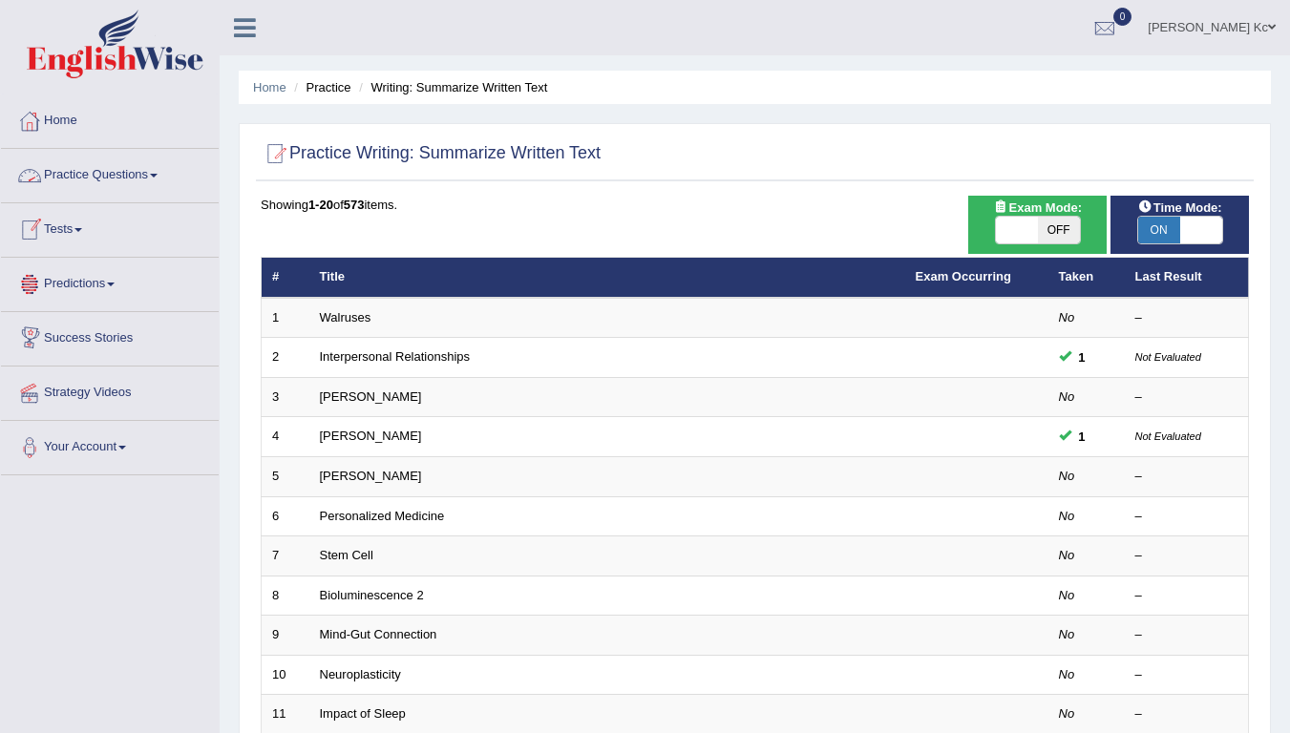
click at [84, 174] on link "Practice Questions" at bounding box center [110, 173] width 218 height 48
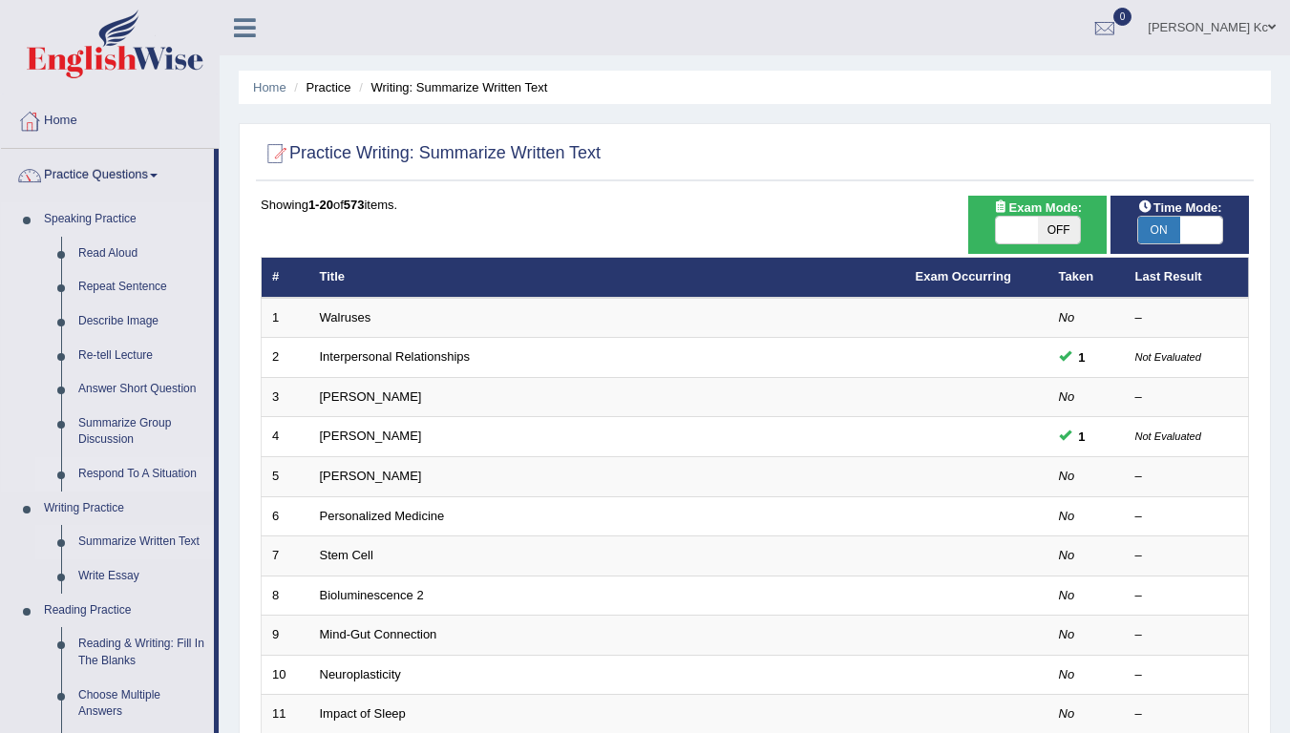
click at [125, 478] on link "Respond To A Situation" at bounding box center [142, 474] width 144 height 34
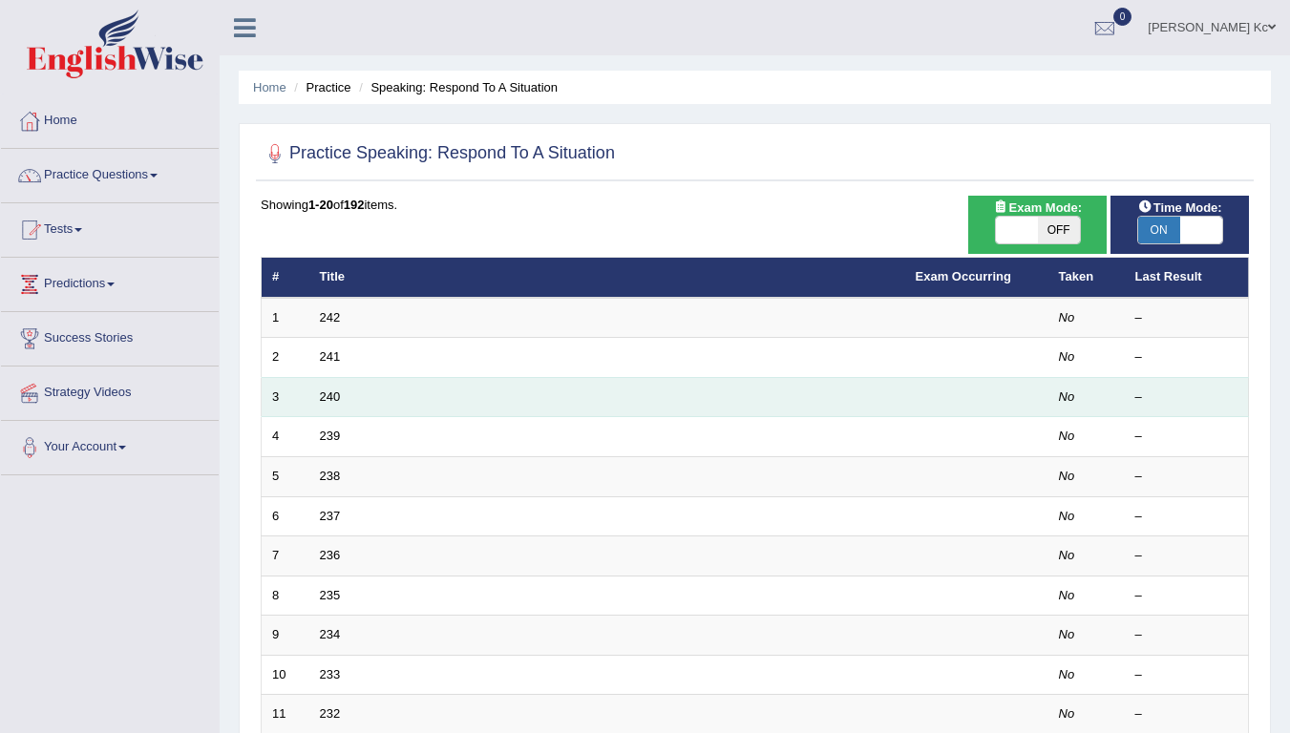
click at [334, 385] on td "240" at bounding box center [607, 397] width 596 height 40
click at [334, 390] on link "240" at bounding box center [330, 397] width 21 height 14
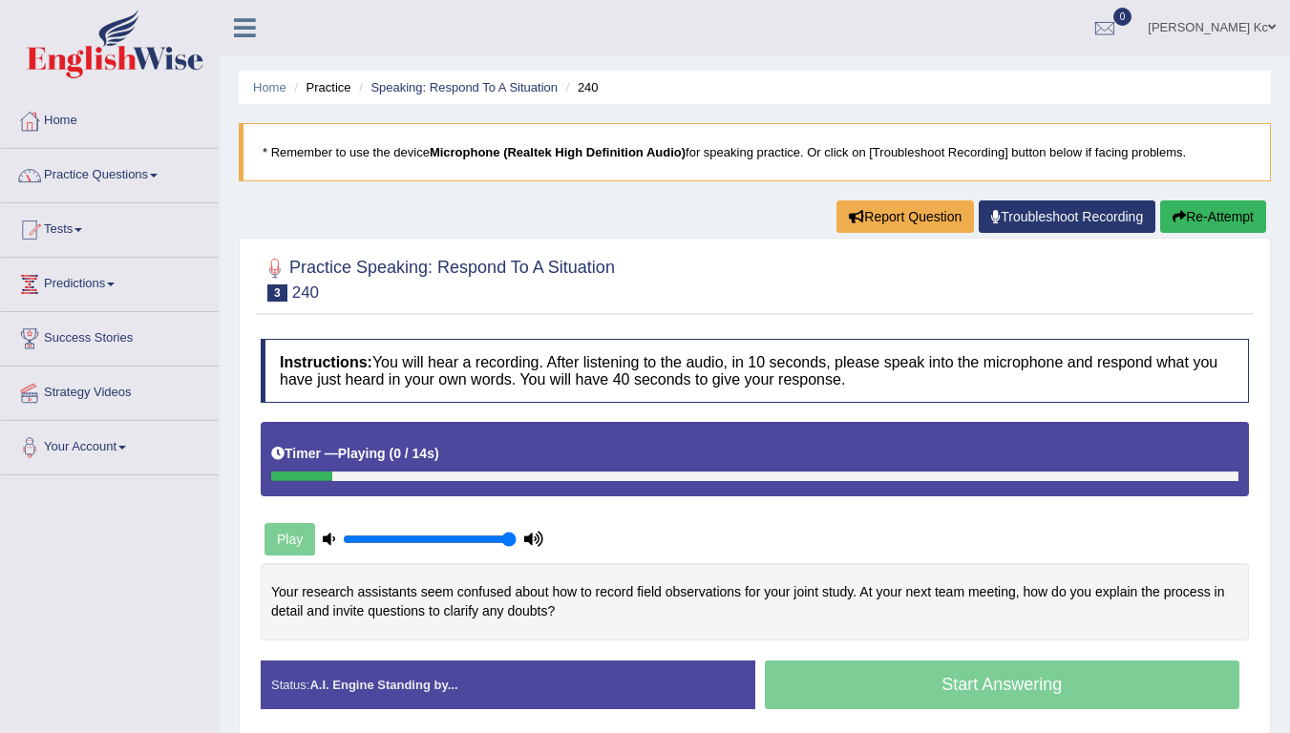
click at [111, 181] on link "Practice Questions" at bounding box center [110, 173] width 218 height 48
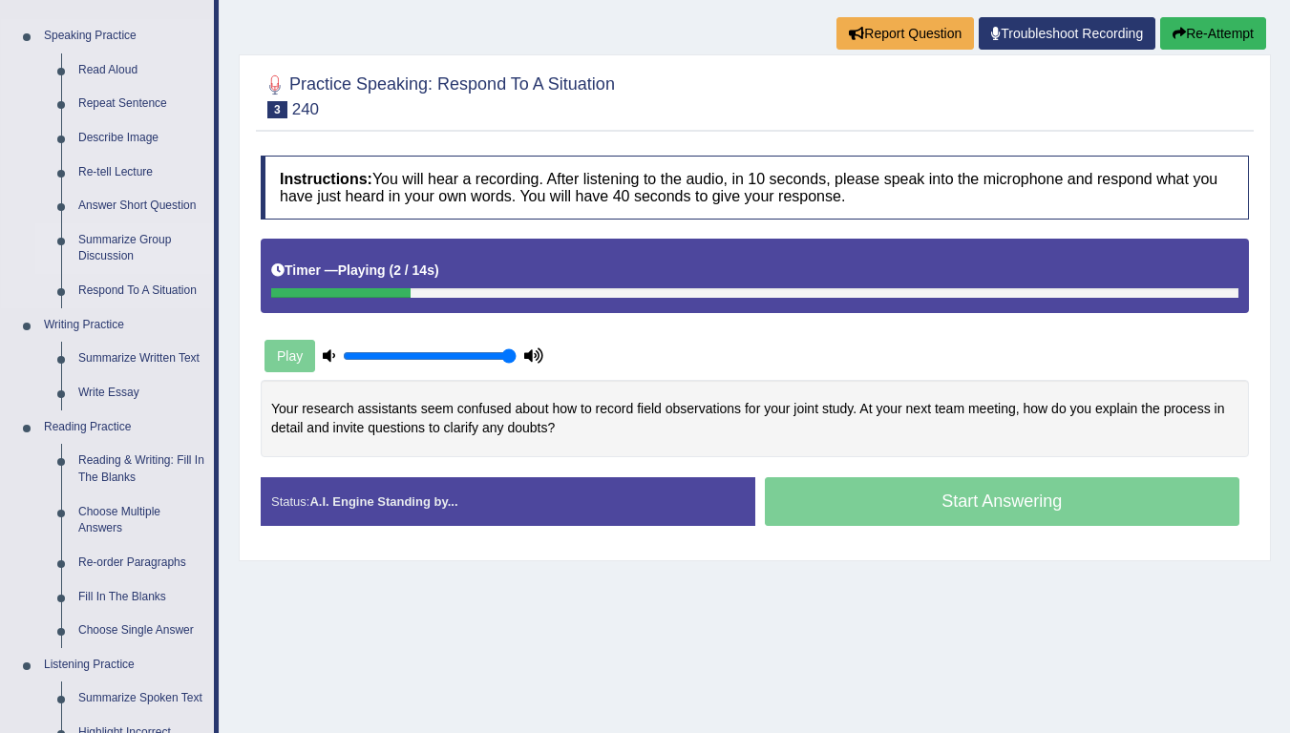
scroll to position [191, 0]
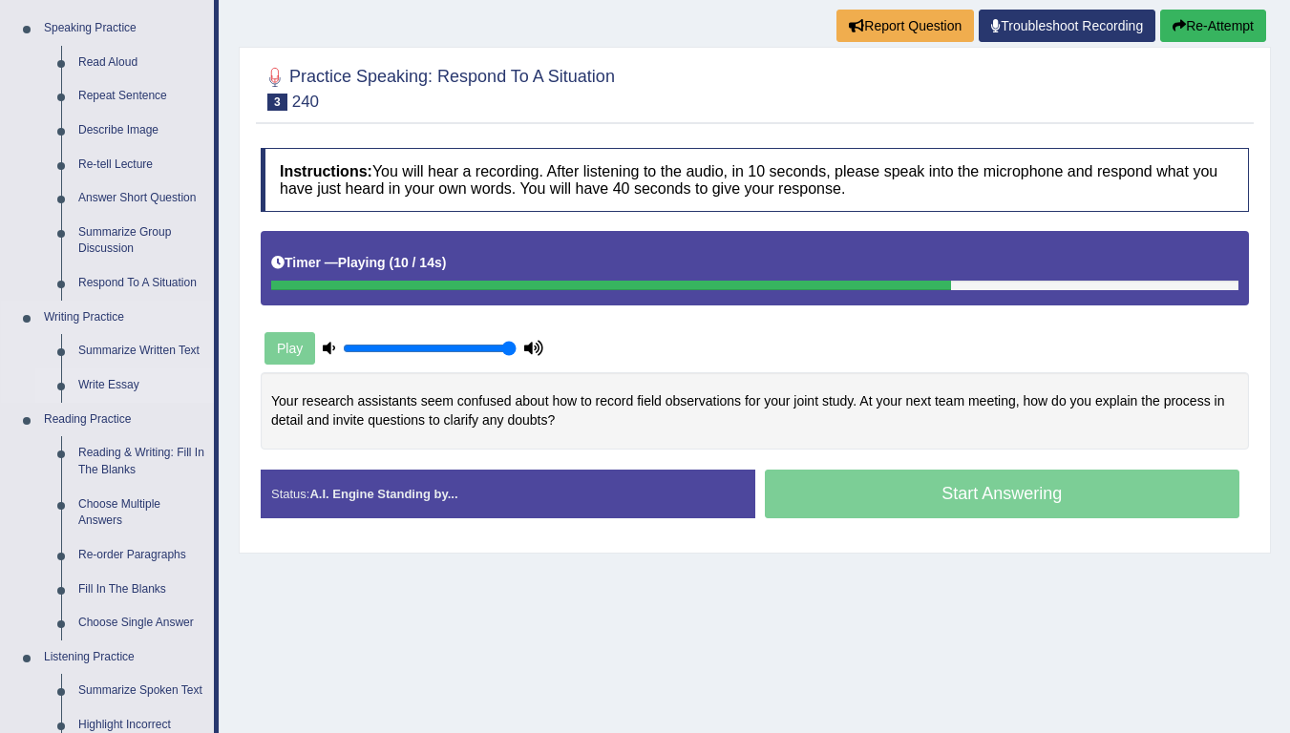
click at [130, 389] on link "Write Essay" at bounding box center [142, 386] width 144 height 34
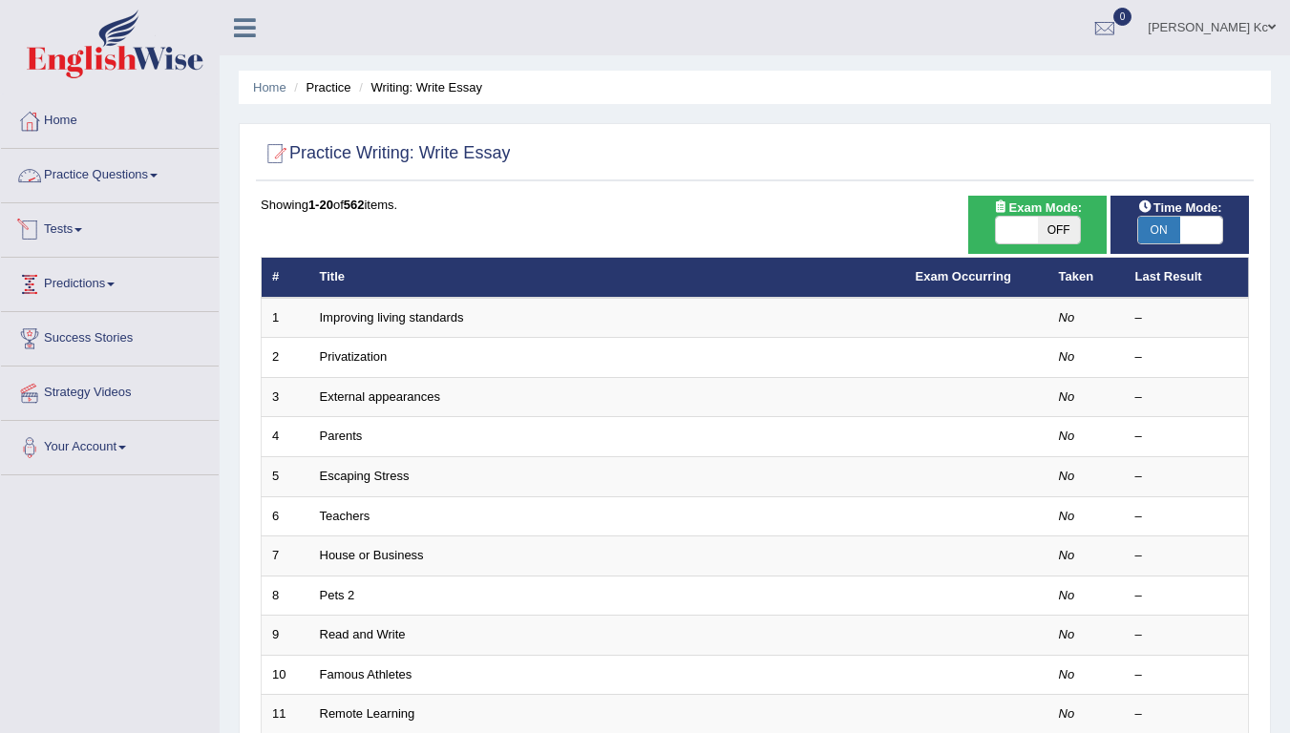
click at [147, 177] on link "Practice Questions" at bounding box center [110, 173] width 218 height 48
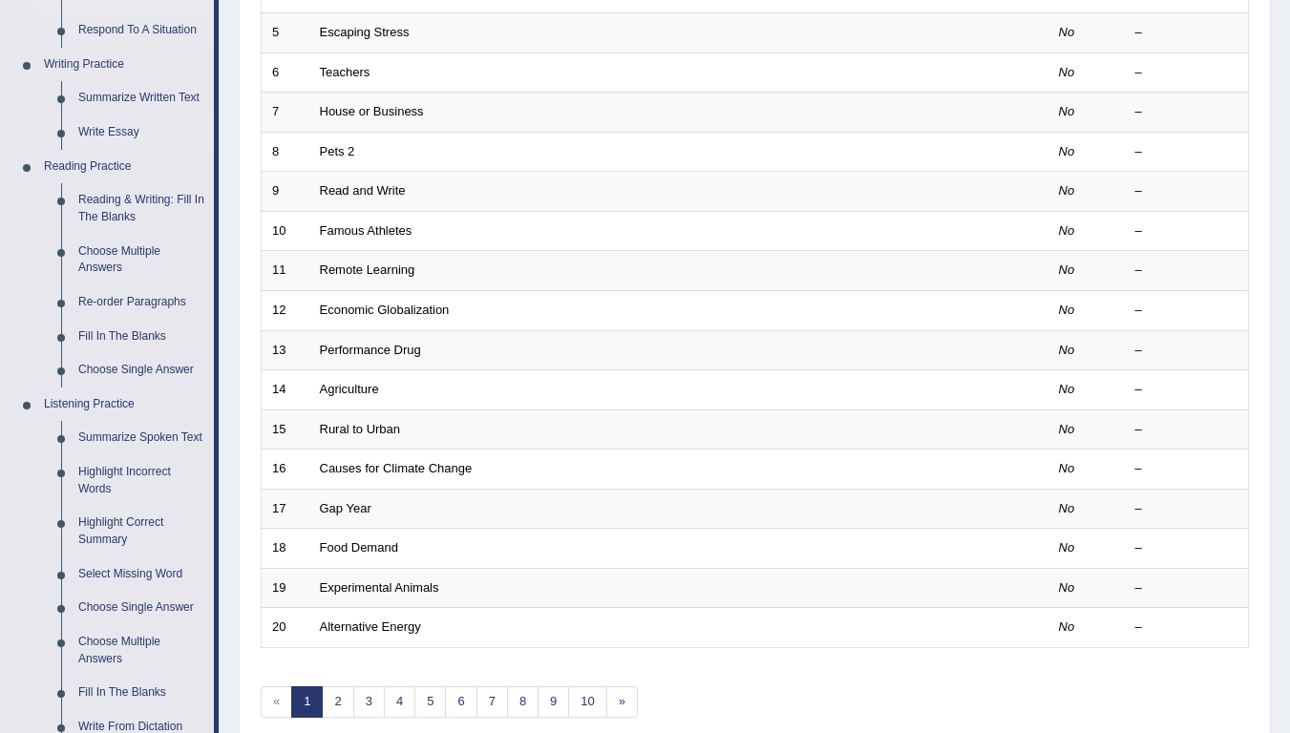
scroll to position [478, 0]
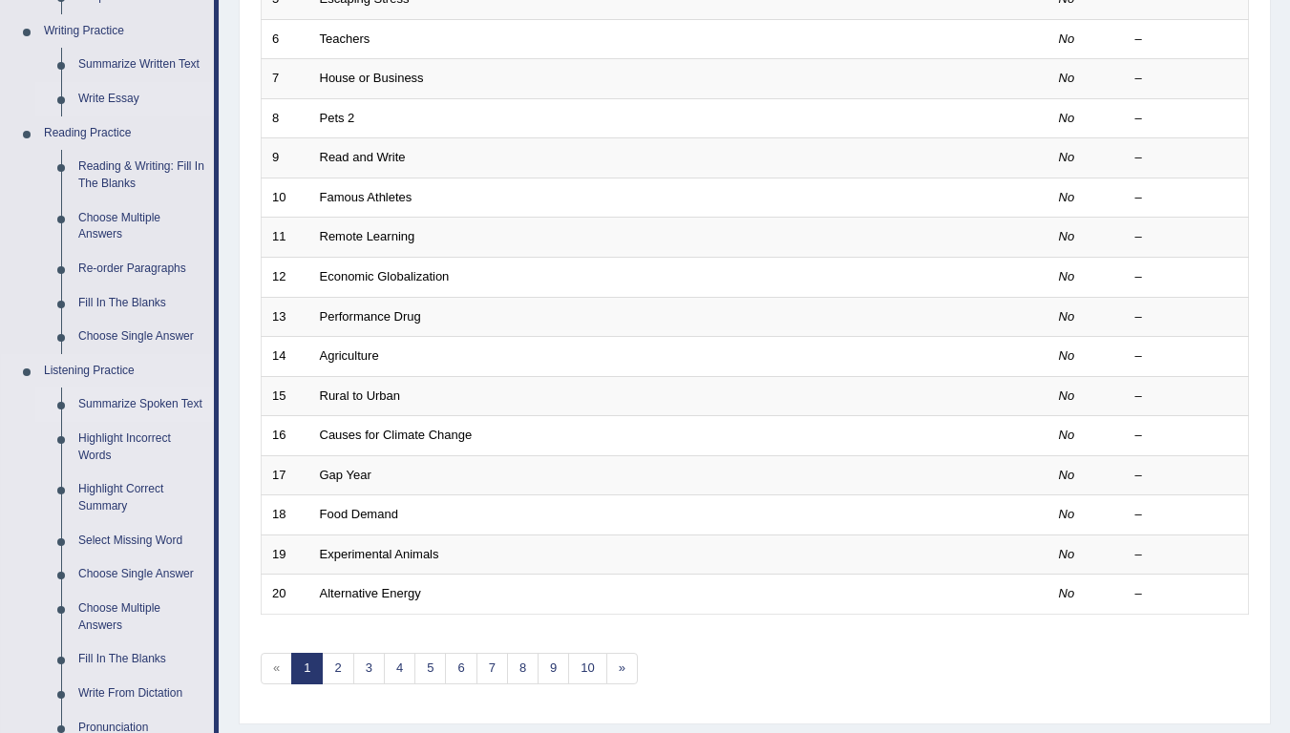
click at [175, 404] on link "Summarize Spoken Text" at bounding box center [142, 405] width 144 height 34
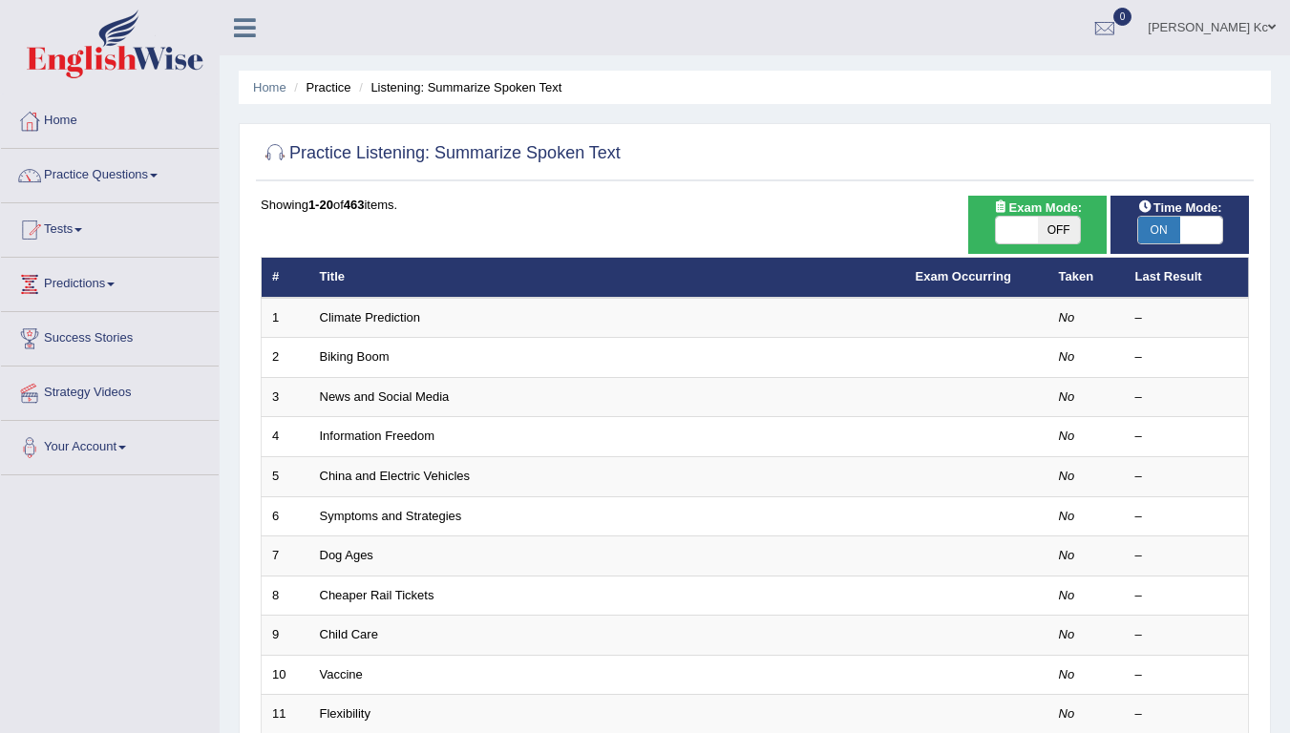
scroll to position [96, 0]
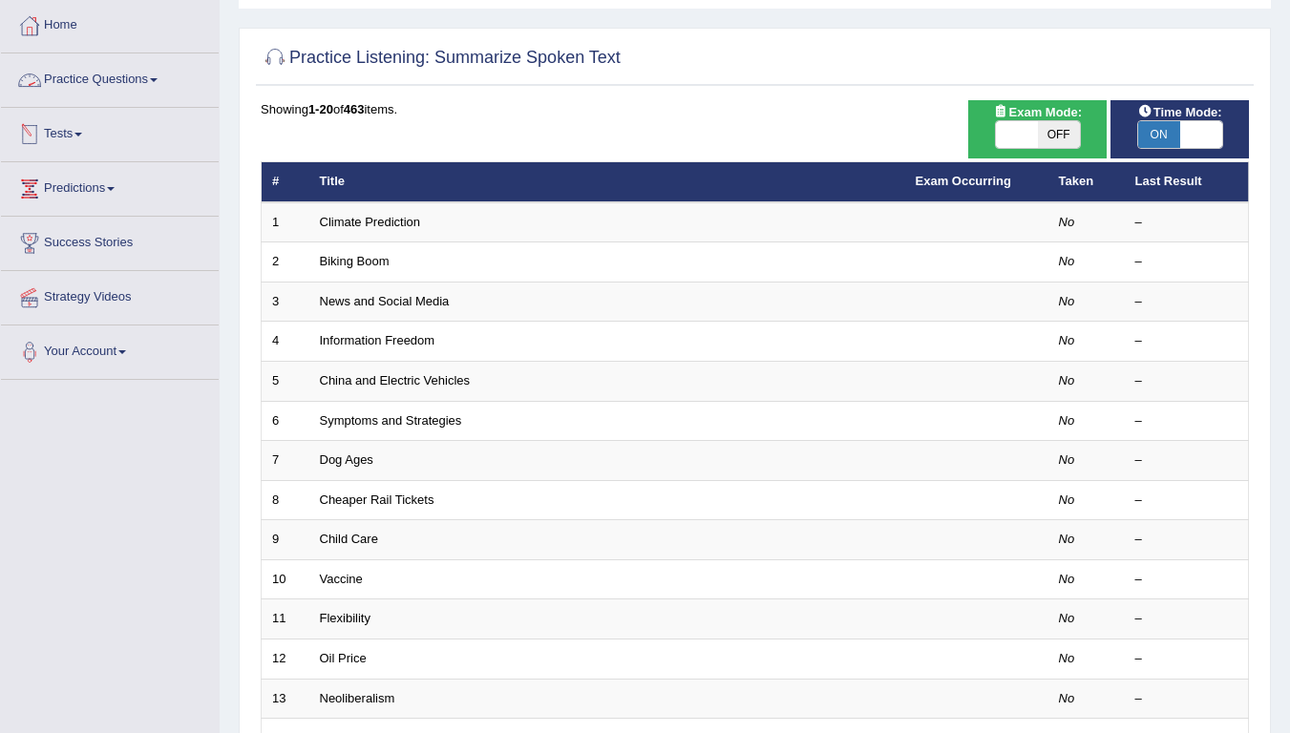
click at [119, 73] on link "Practice Questions" at bounding box center [110, 77] width 218 height 48
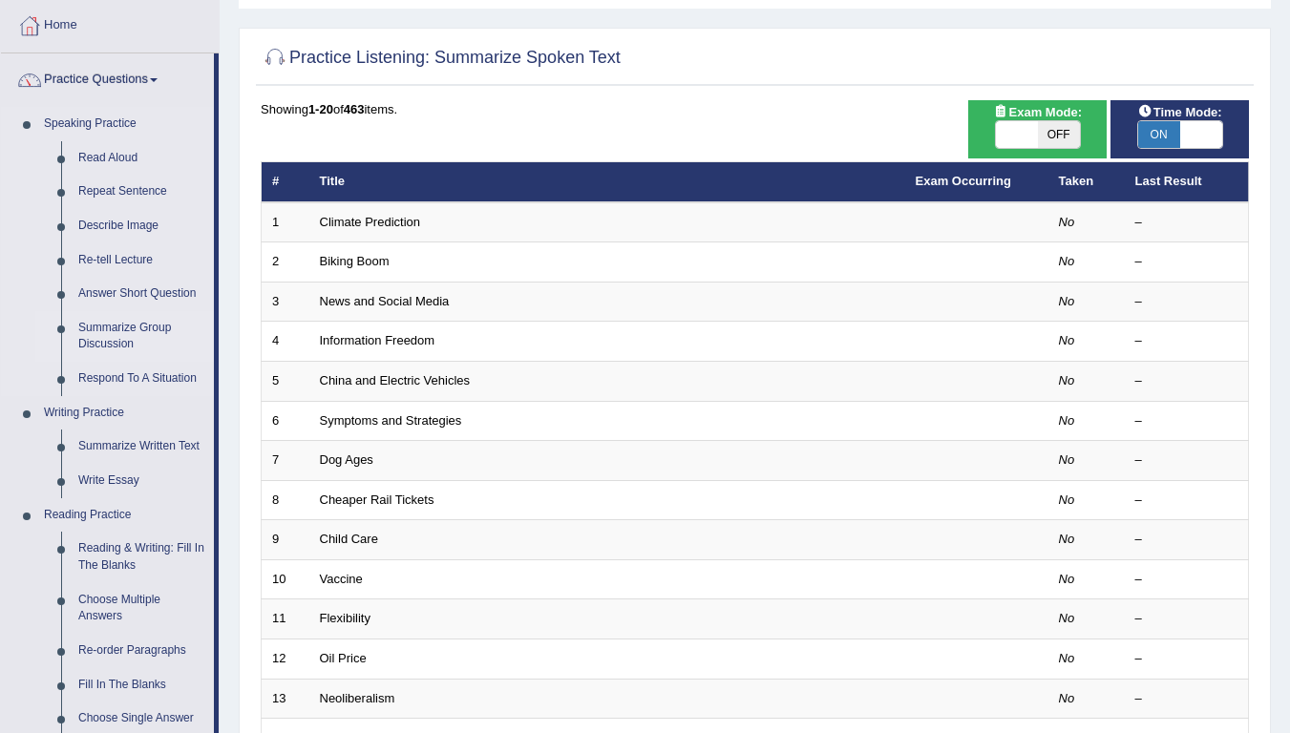
click at [124, 329] on link "Summarize Group Discussion" at bounding box center [142, 336] width 144 height 51
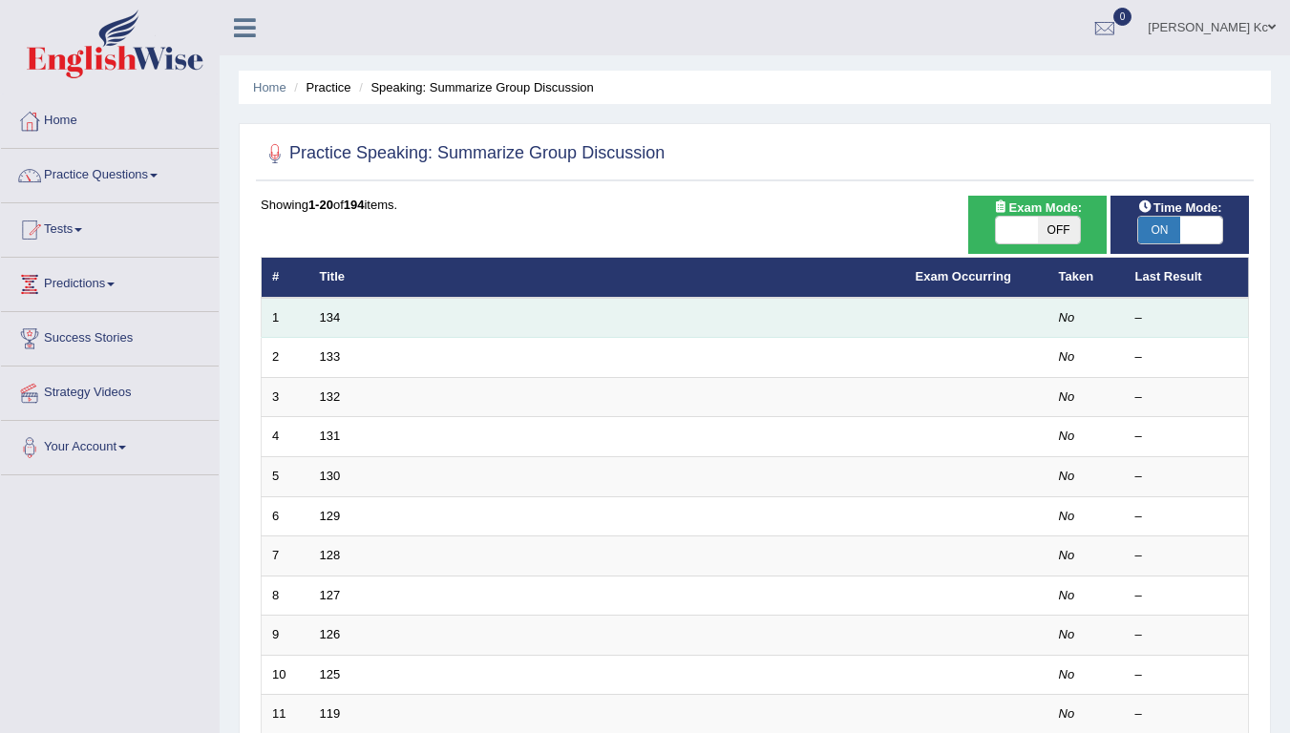
click at [344, 317] on td "134" at bounding box center [607, 318] width 596 height 40
click at [329, 310] on link "134" at bounding box center [330, 317] width 21 height 14
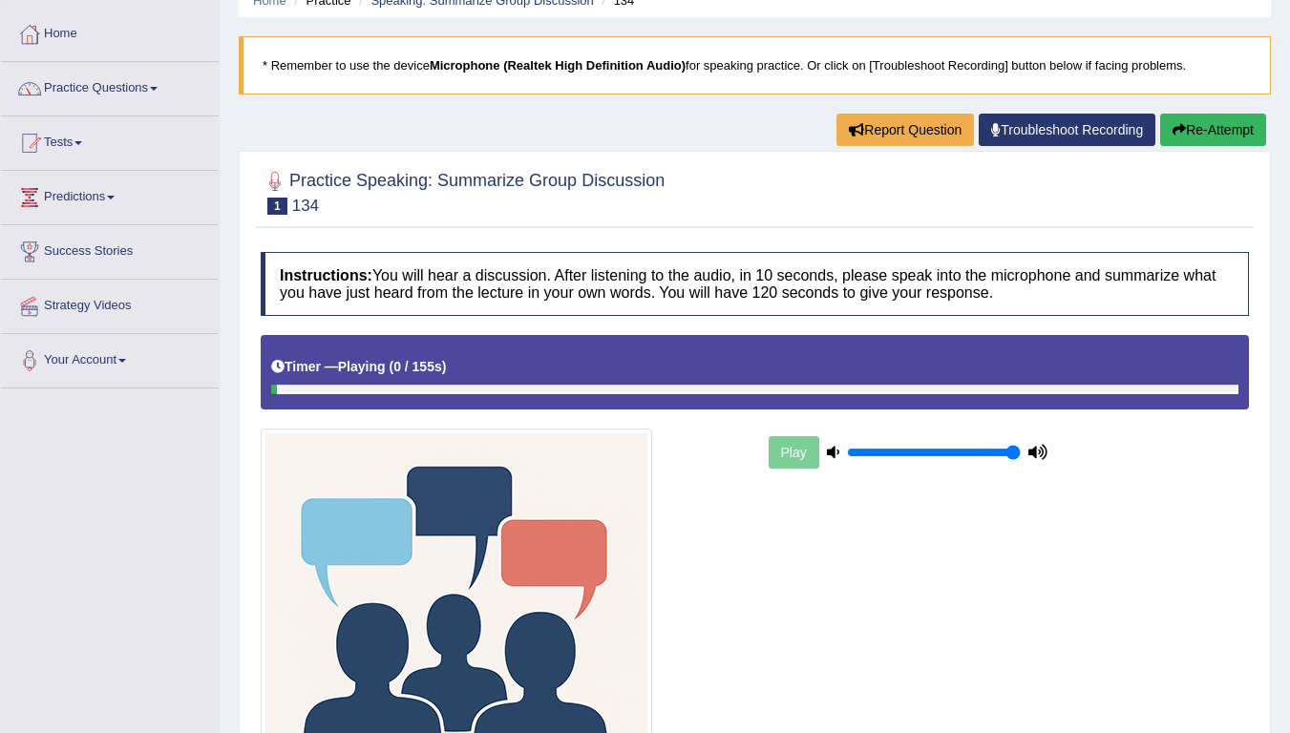
scroll to position [34, 0]
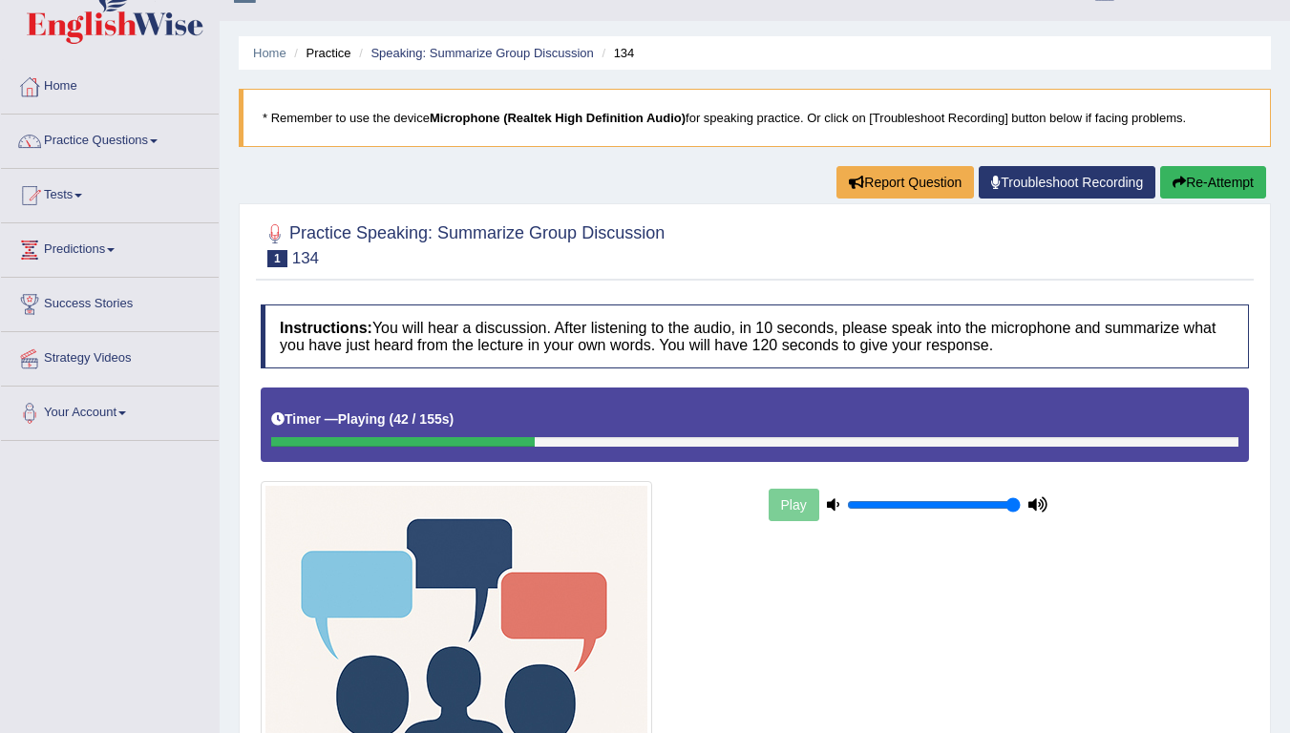
click at [1203, 175] on button "Re-Attempt" at bounding box center [1213, 182] width 106 height 32
click at [1228, 174] on button "Re-Attempt" at bounding box center [1213, 182] width 106 height 32
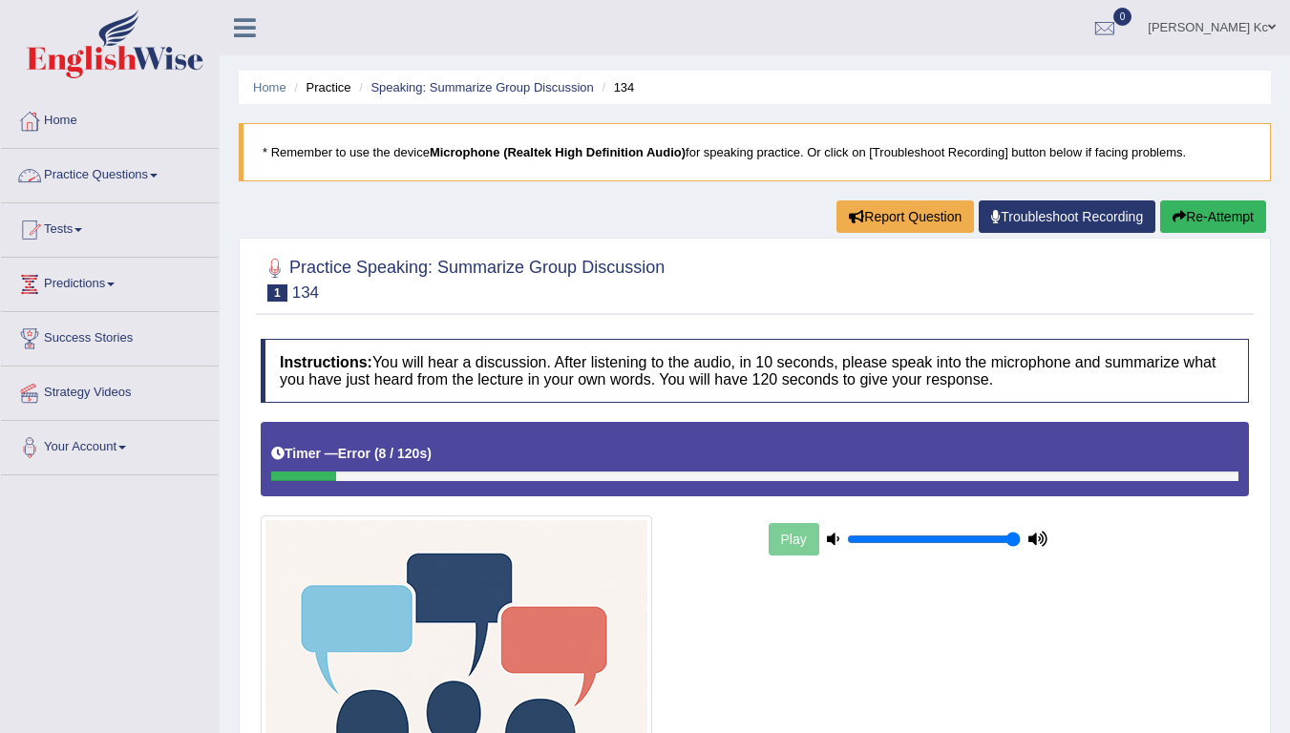
click at [118, 174] on link "Practice Questions" at bounding box center [110, 173] width 218 height 48
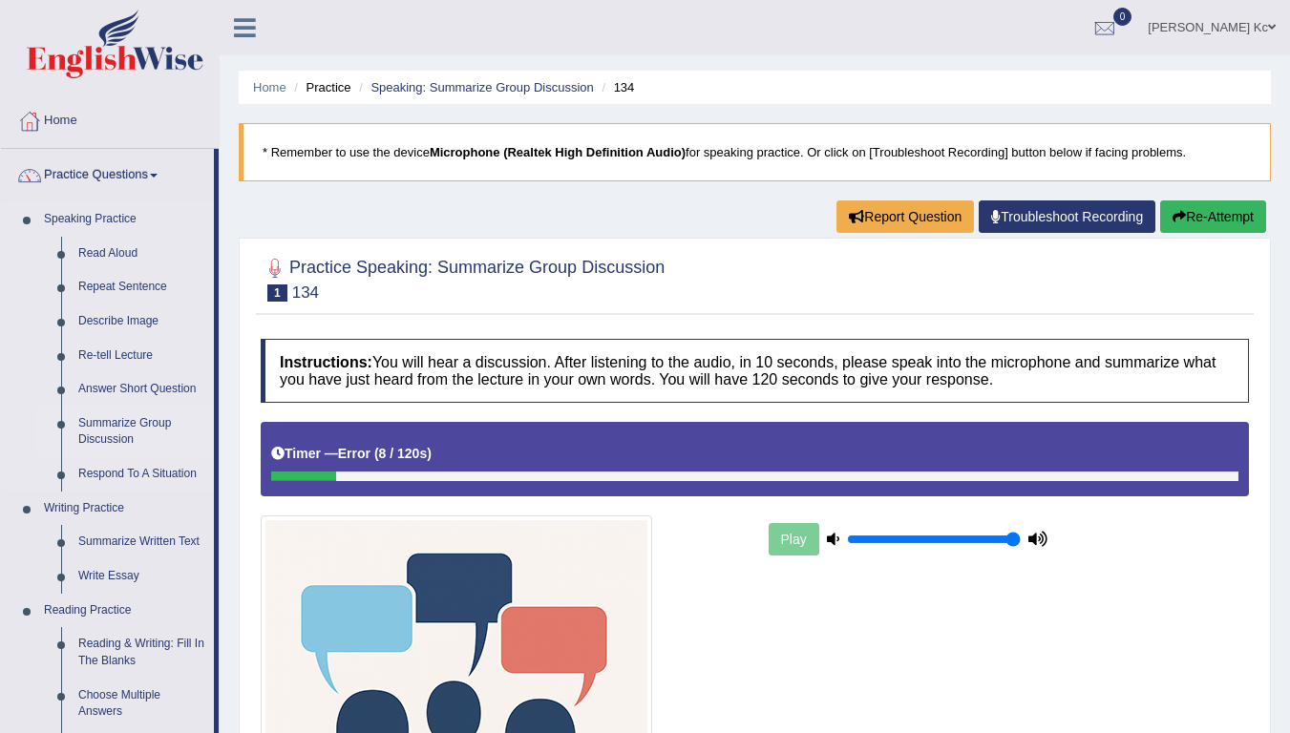
click at [134, 423] on link "Summarize Group Discussion" at bounding box center [142, 432] width 144 height 51
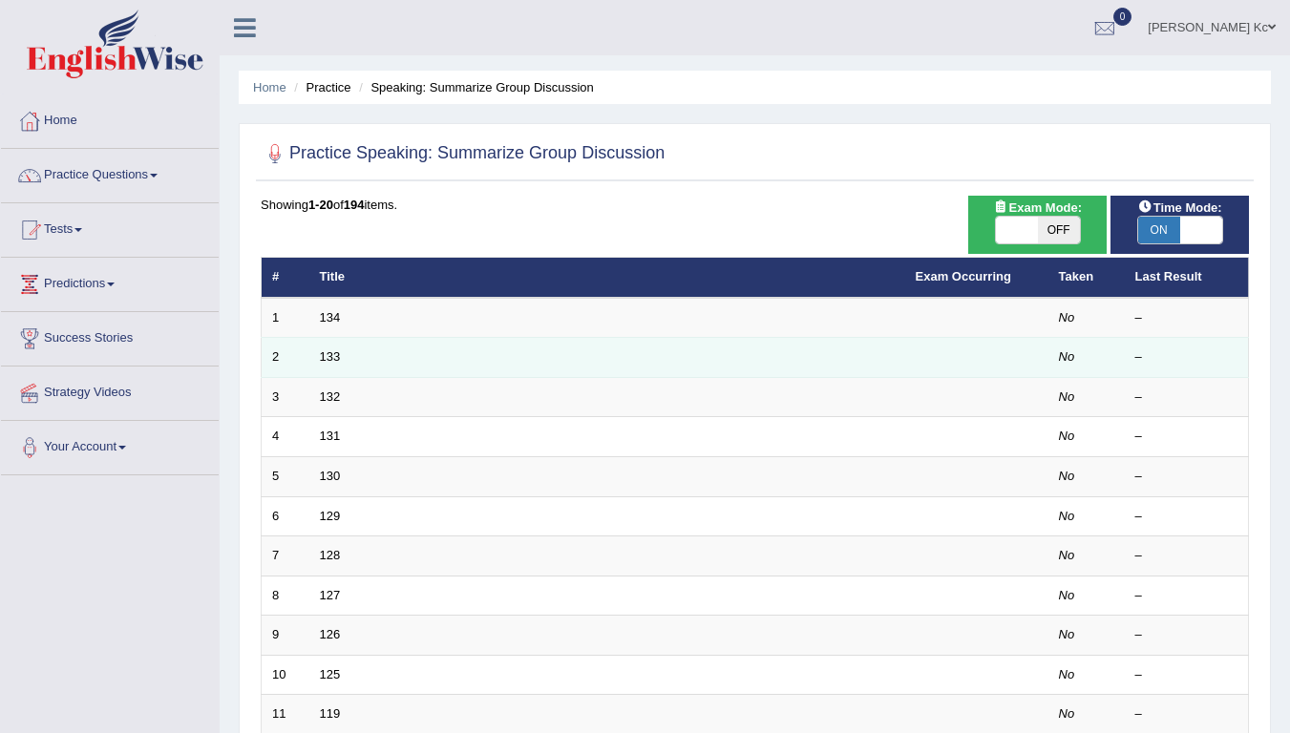
click at [342, 359] on td "133" at bounding box center [607, 358] width 596 height 40
click at [333, 355] on link "133" at bounding box center [330, 357] width 21 height 14
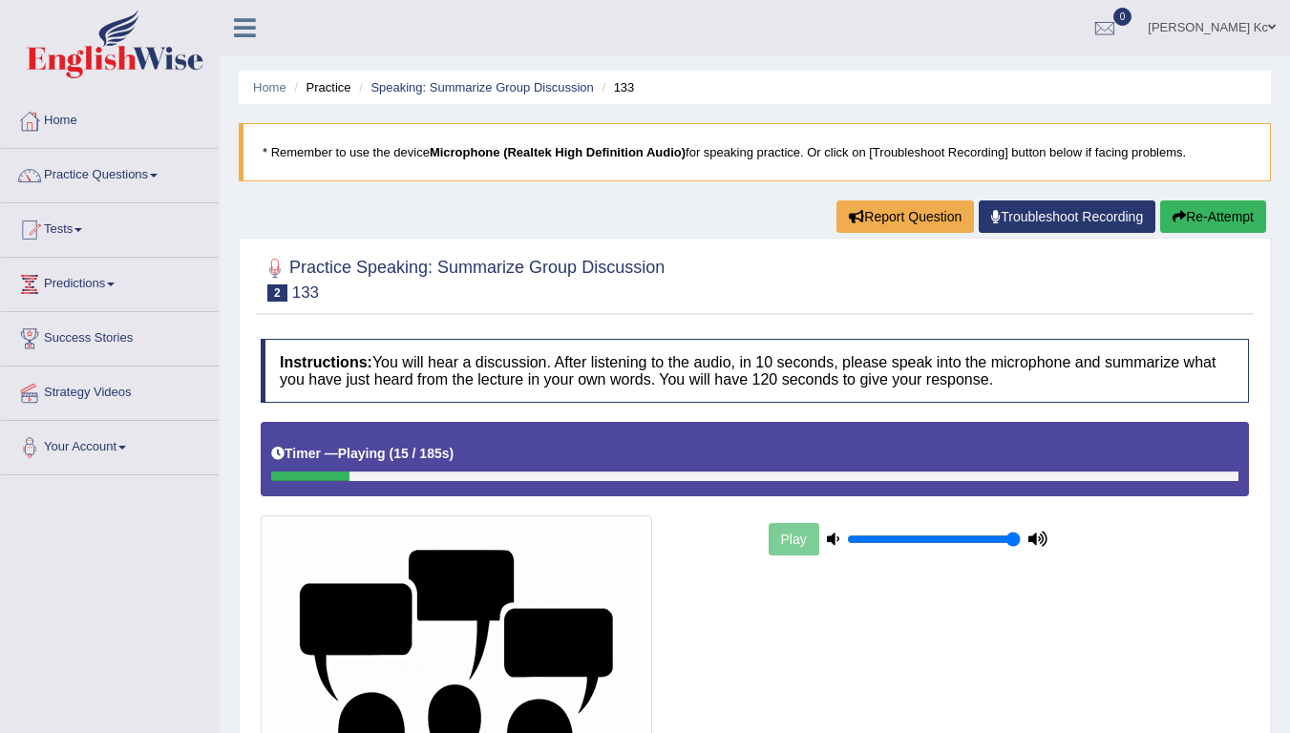
click at [1236, 205] on button "Re-Attempt" at bounding box center [1213, 217] width 106 height 32
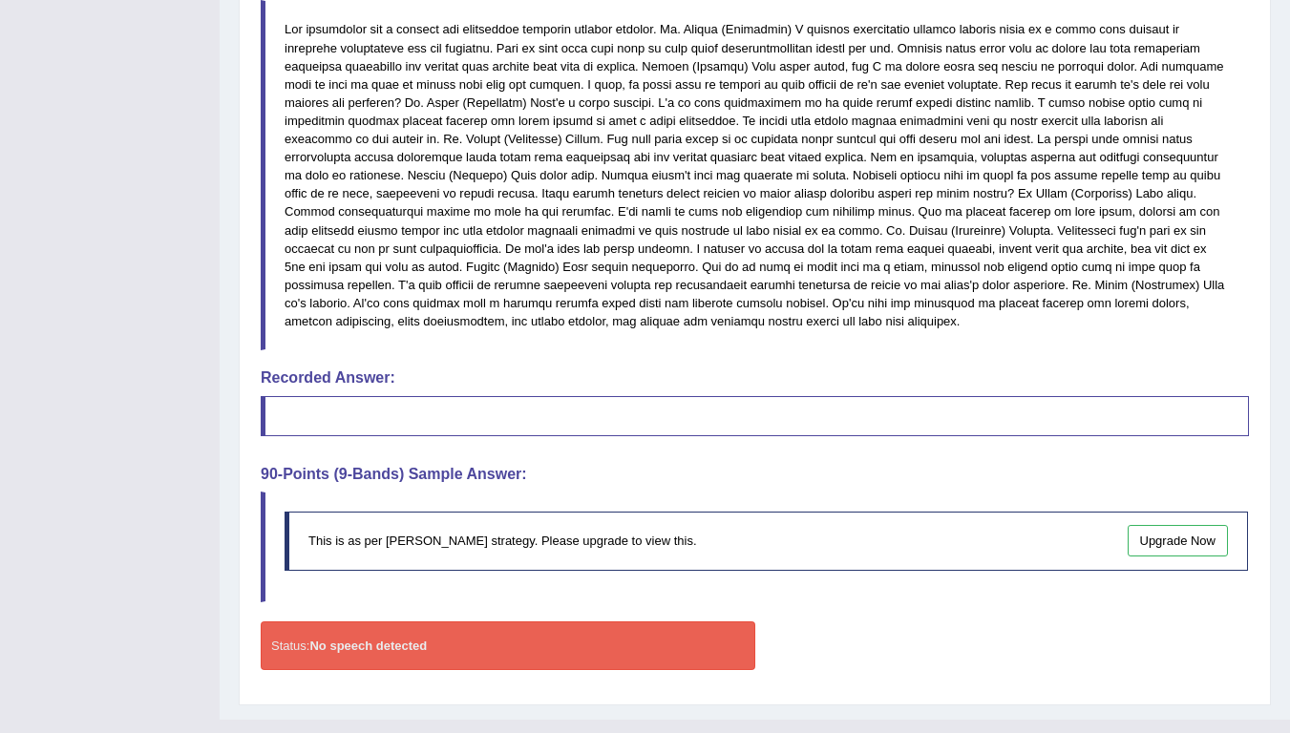
scroll to position [882, 0]
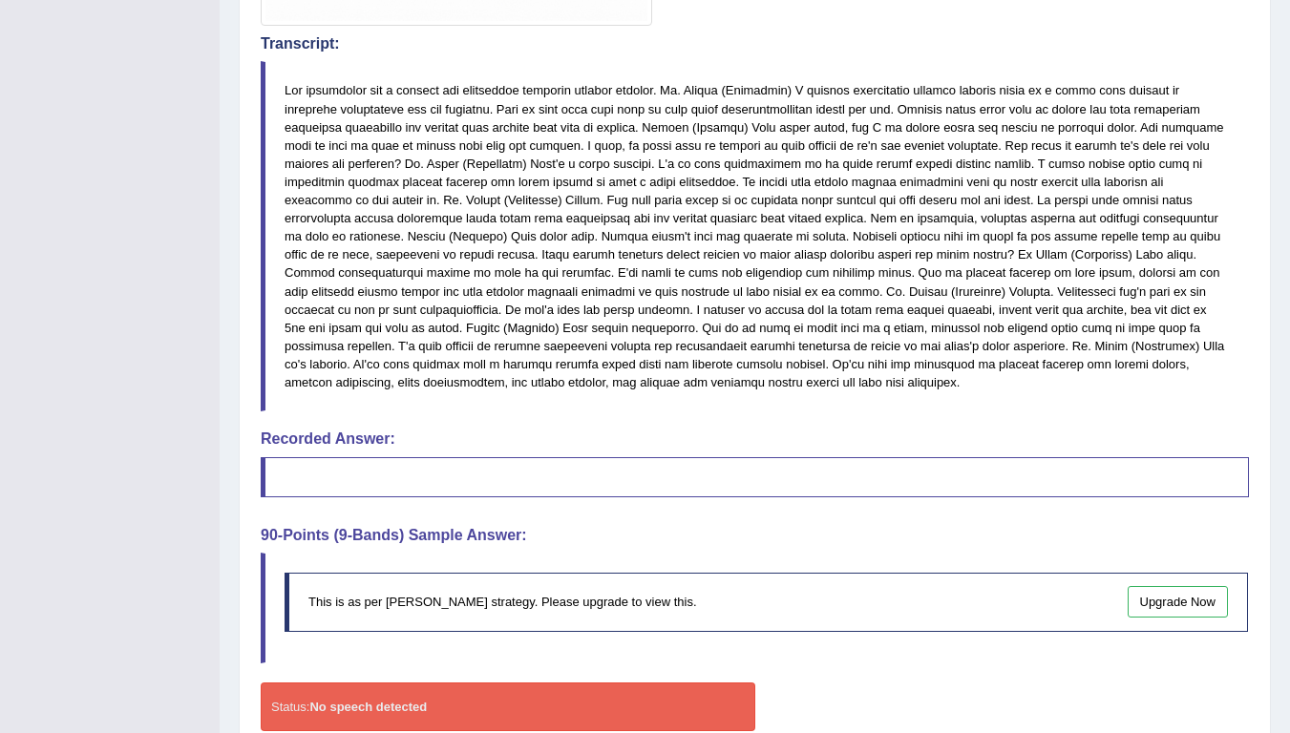
click at [299, 482] on blockquote at bounding box center [755, 477] width 988 height 40
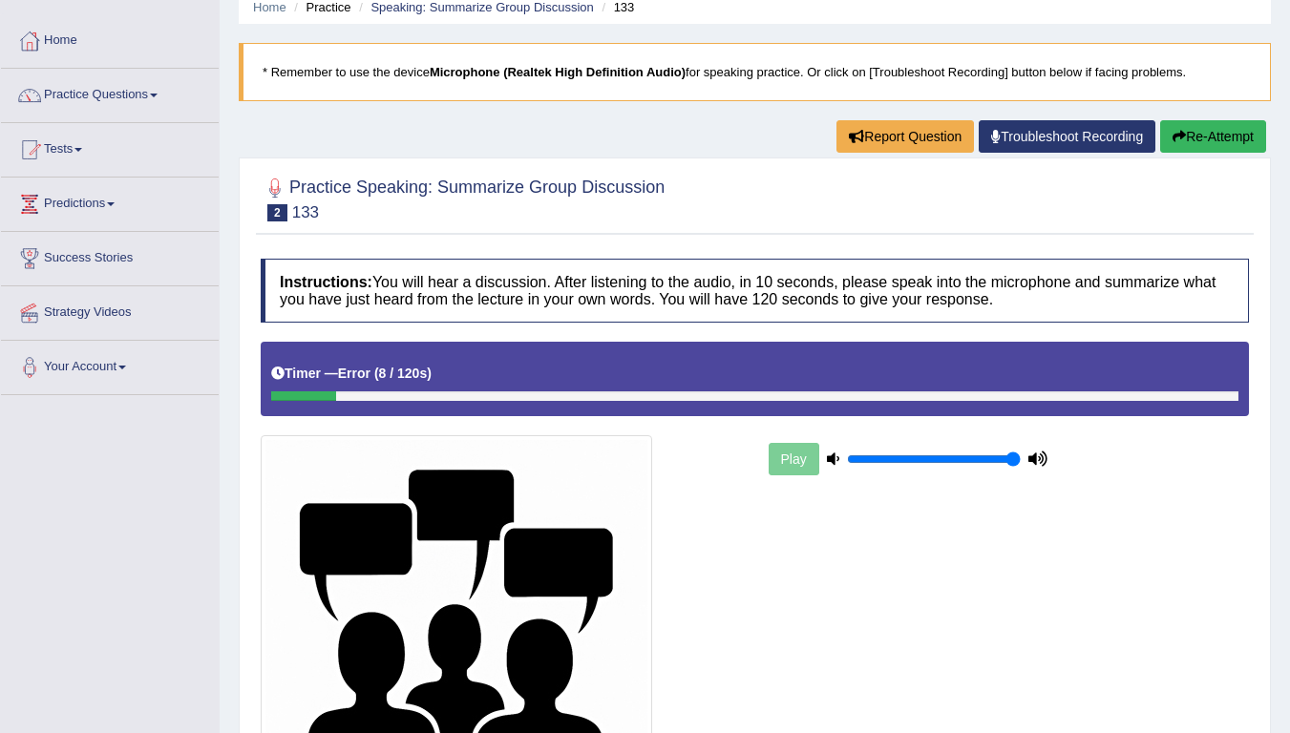
scroll to position [0, 0]
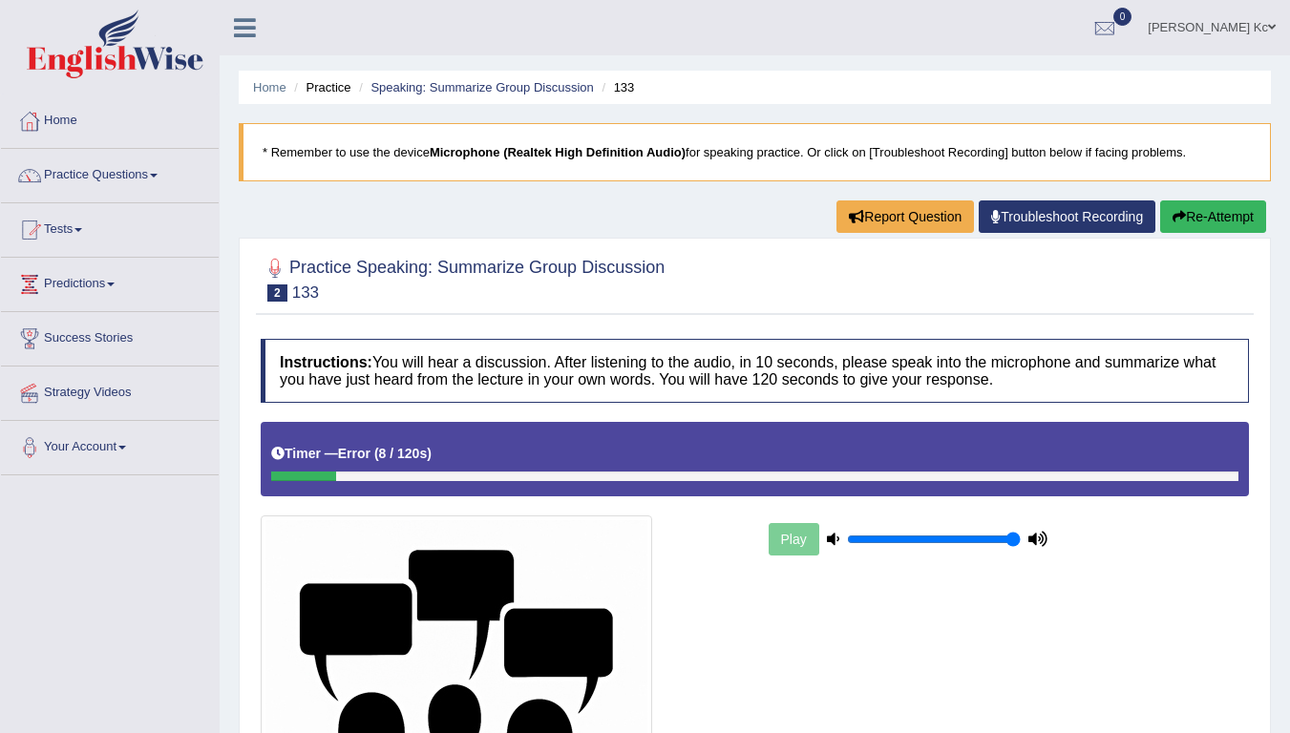
click at [127, 166] on link "Practice Questions" at bounding box center [110, 173] width 218 height 48
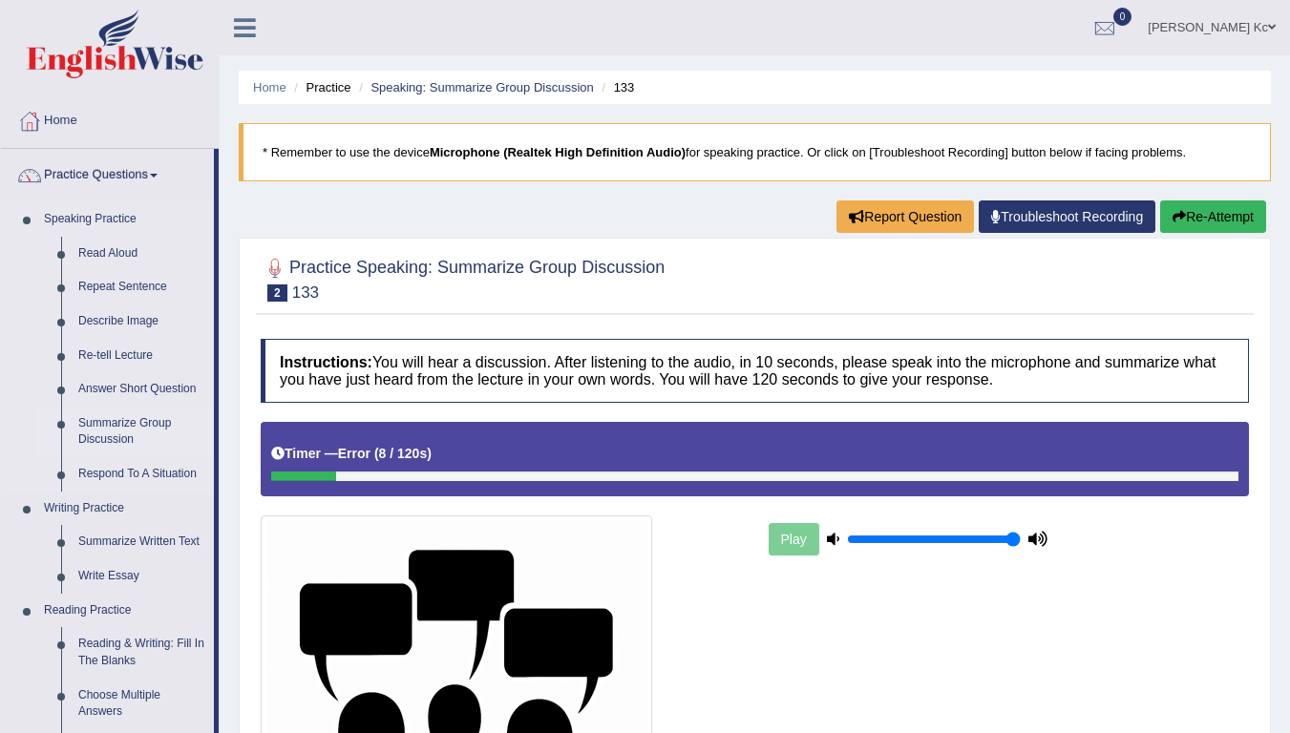
click at [138, 420] on link "Summarize Group Discussion" at bounding box center [142, 432] width 144 height 51
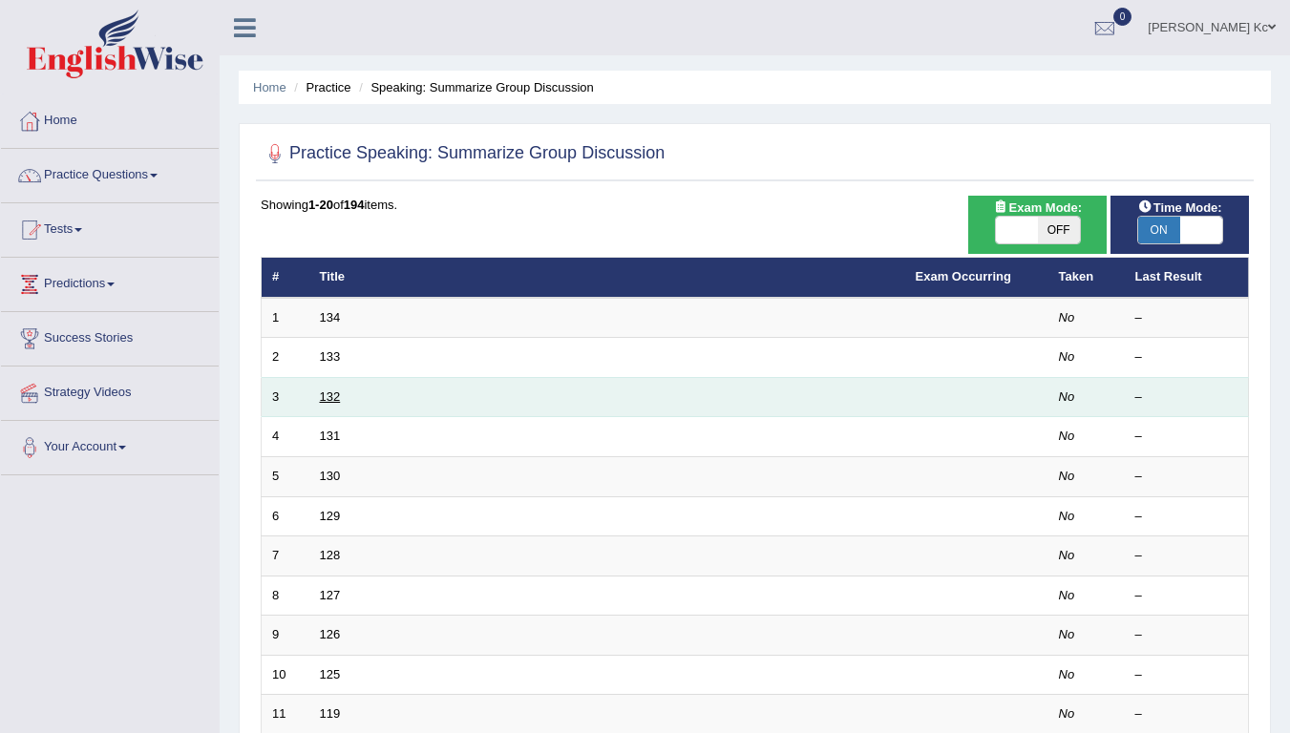
click at [329, 398] on link "132" at bounding box center [330, 397] width 21 height 14
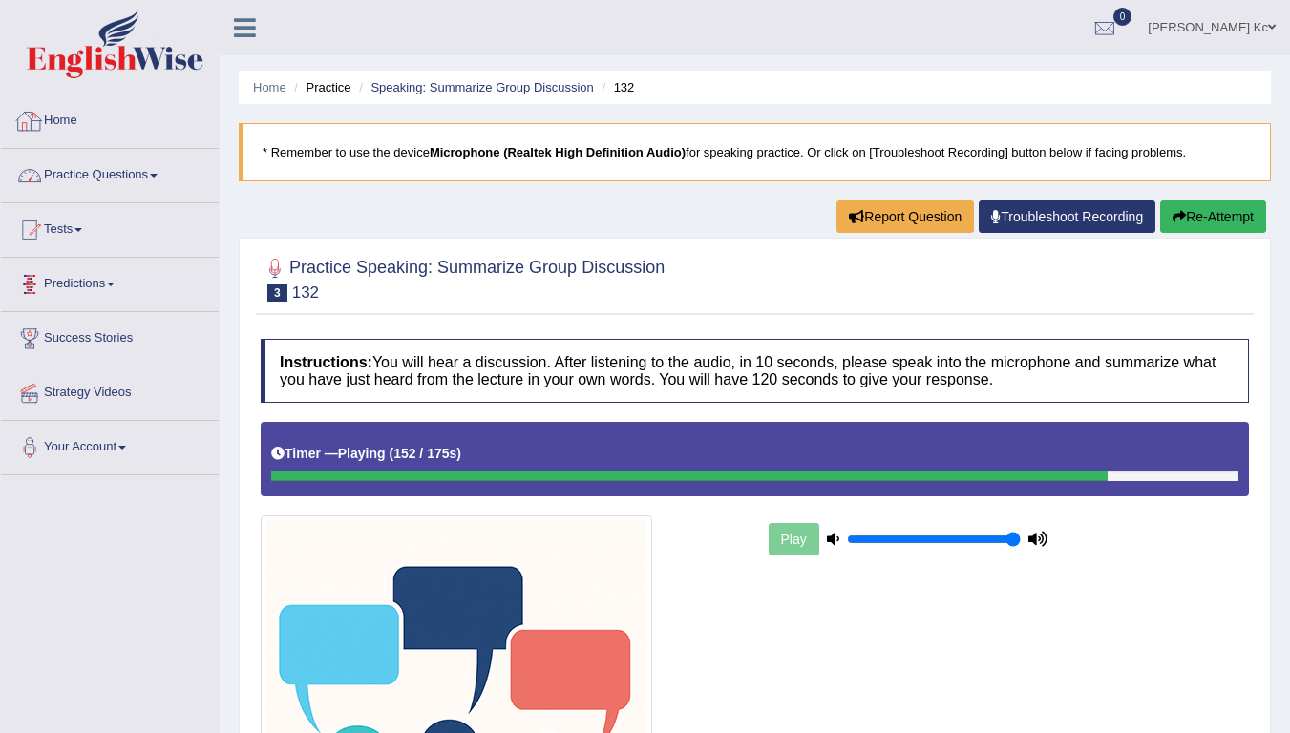
click at [71, 180] on link "Practice Questions" at bounding box center [110, 173] width 218 height 48
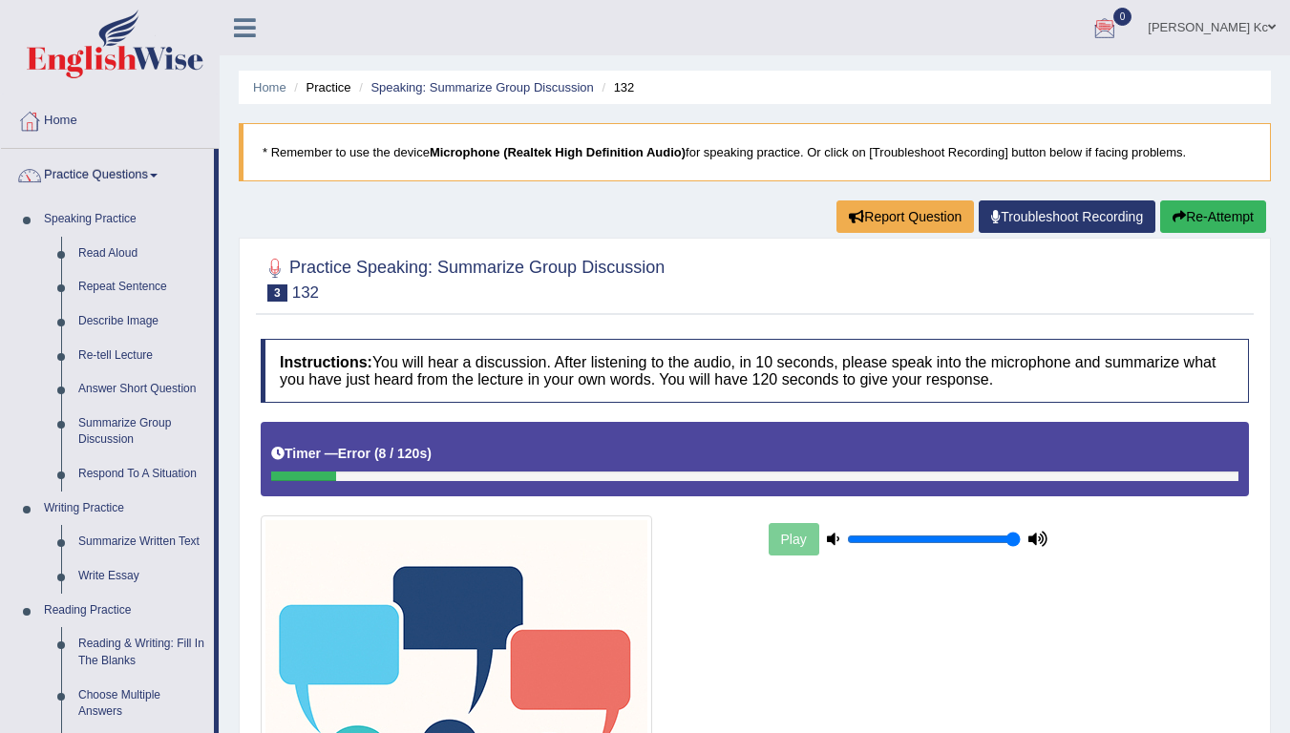
click at [1269, 33] on link "[PERSON_NAME] Kc" at bounding box center [1212, 25] width 157 height 50
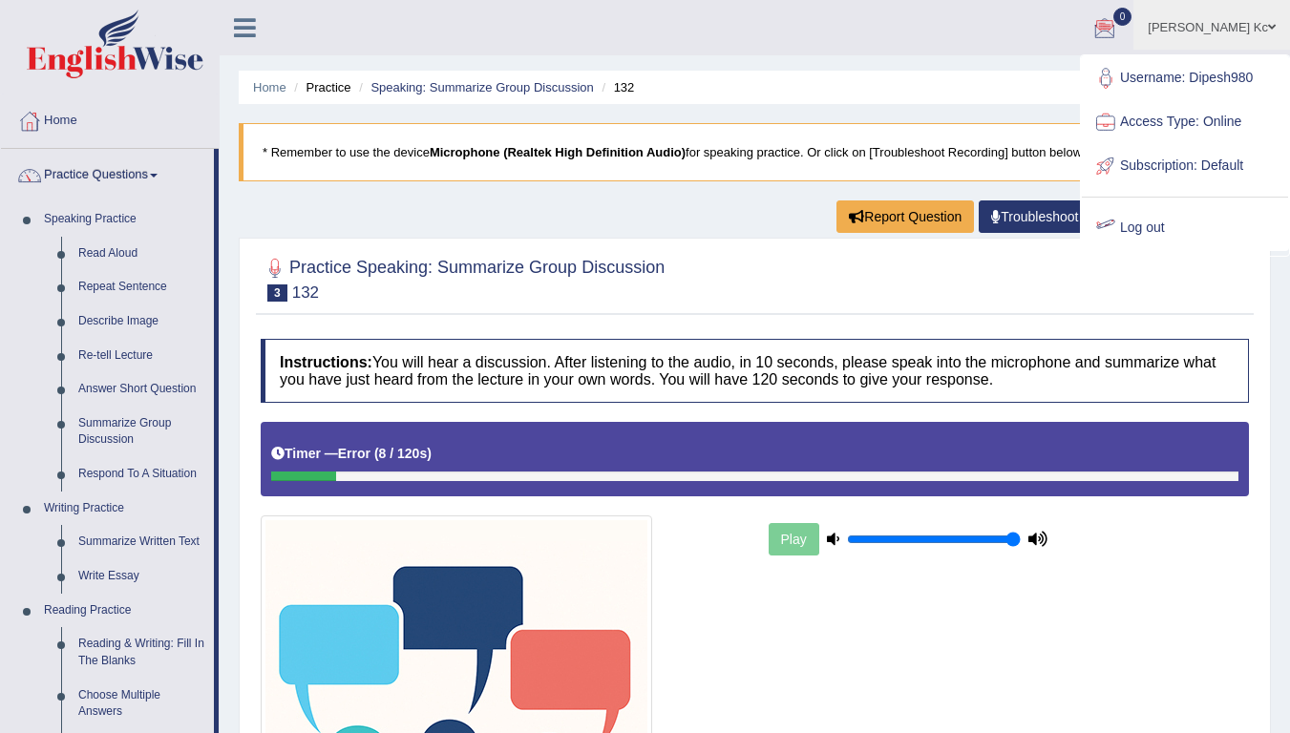
click at [1143, 226] on link "Log out" at bounding box center [1185, 228] width 206 height 44
click at [1143, 225] on link "Troubleshoot Recording" at bounding box center [1067, 217] width 177 height 32
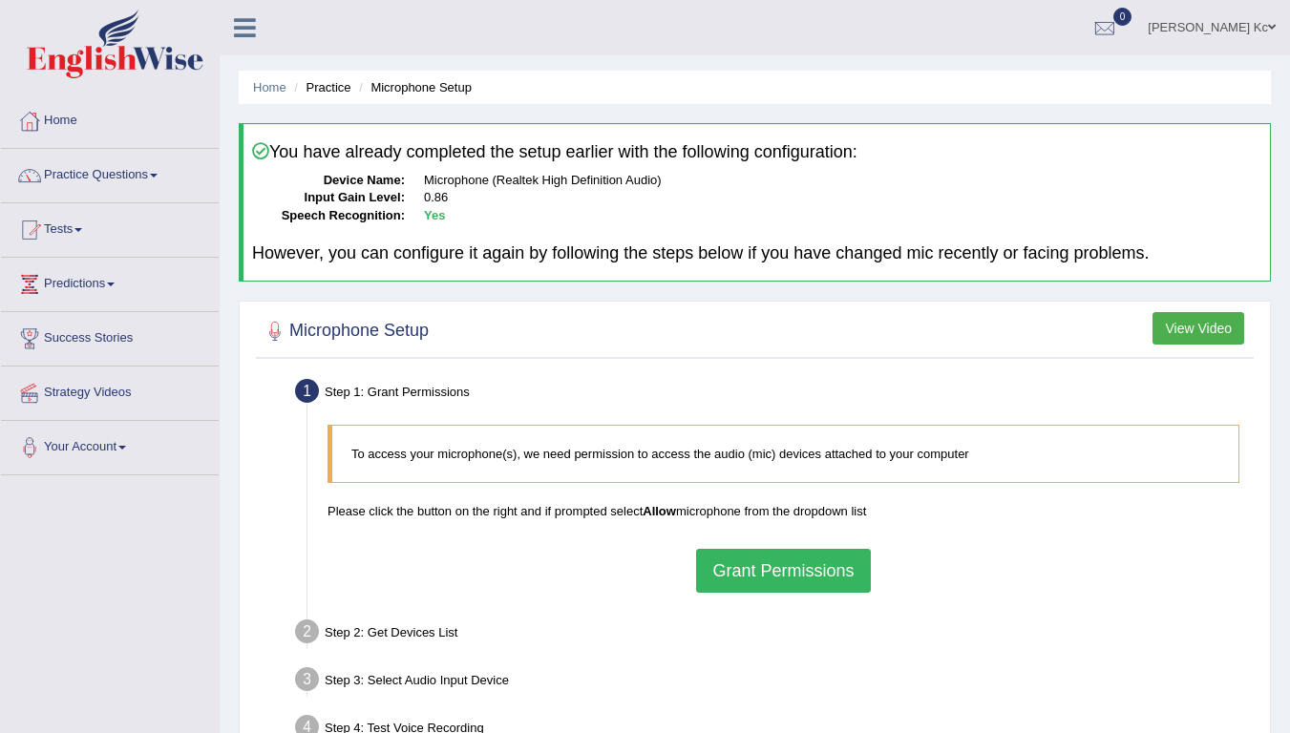
click at [1254, 29] on link "[PERSON_NAME] Kc" at bounding box center [1212, 25] width 157 height 50
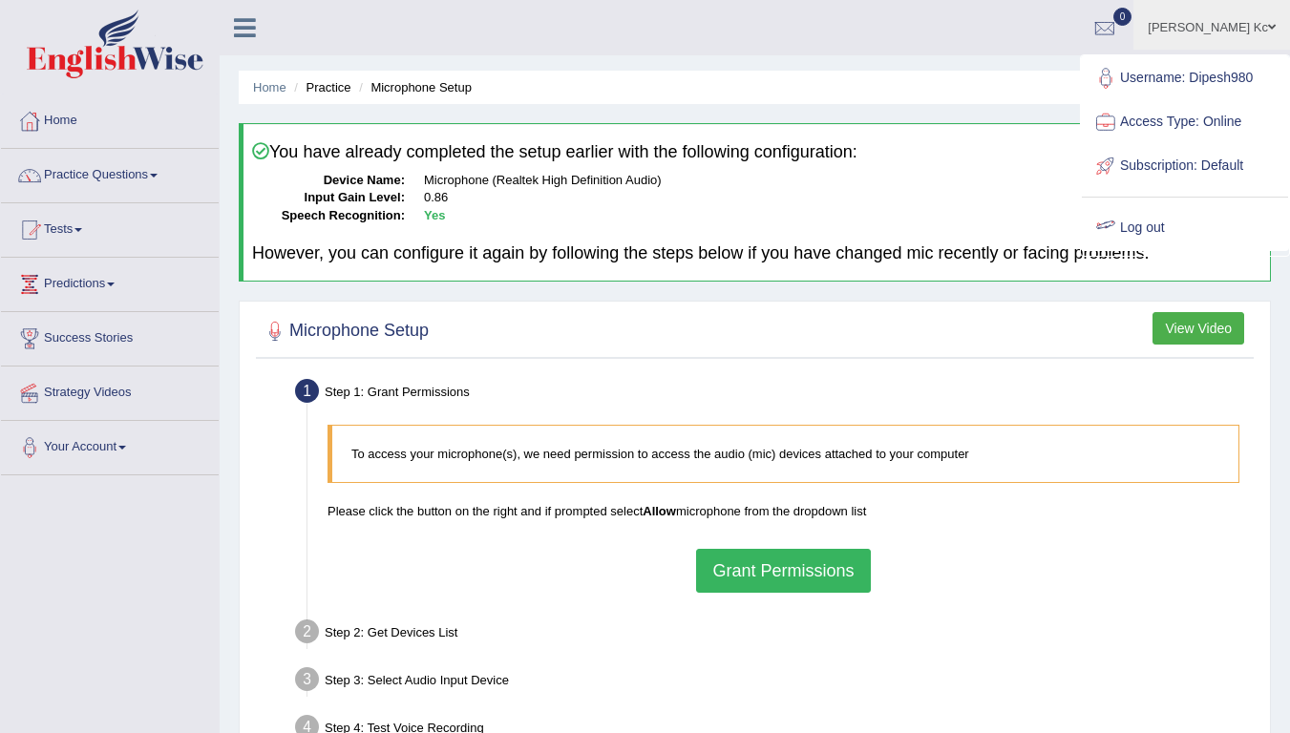
click at [1158, 226] on link "Log out" at bounding box center [1185, 228] width 206 height 44
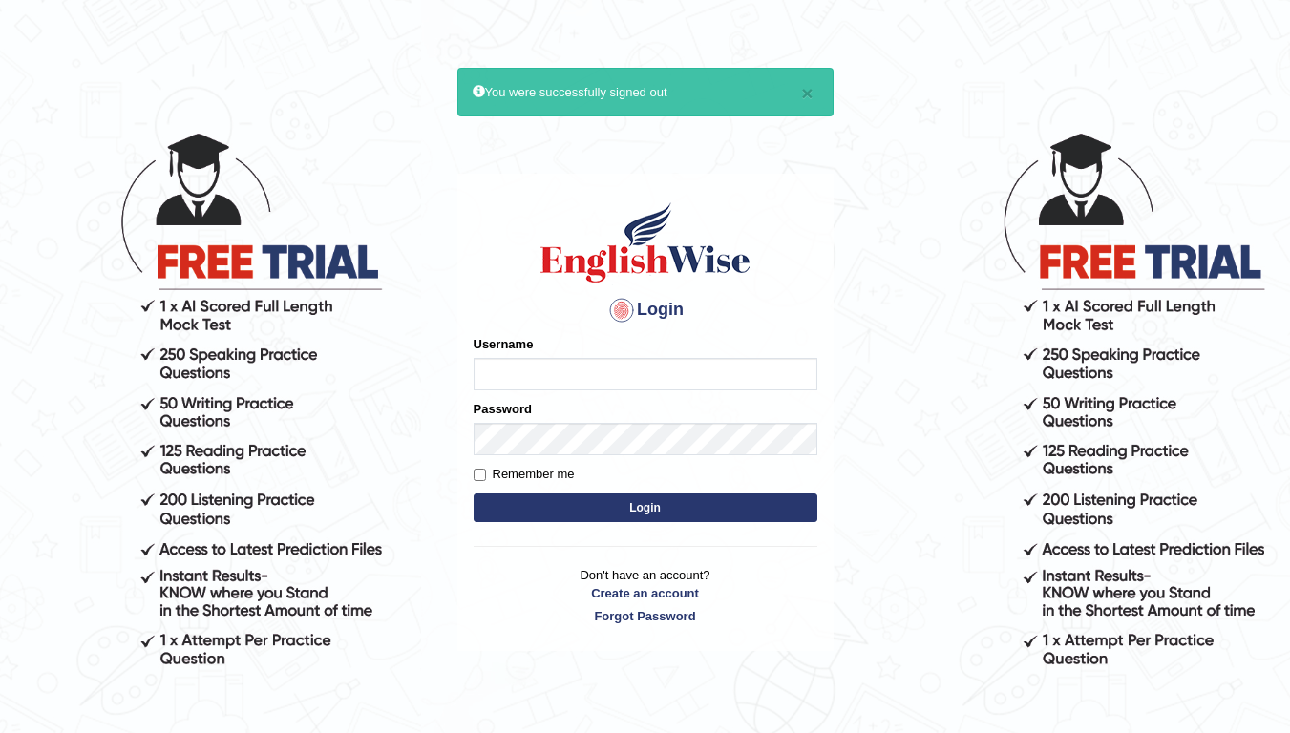
click at [1263, 58] on html "× You were successfully signed out Login Please fix the following errors: Usern…" at bounding box center [645, 366] width 1290 height 733
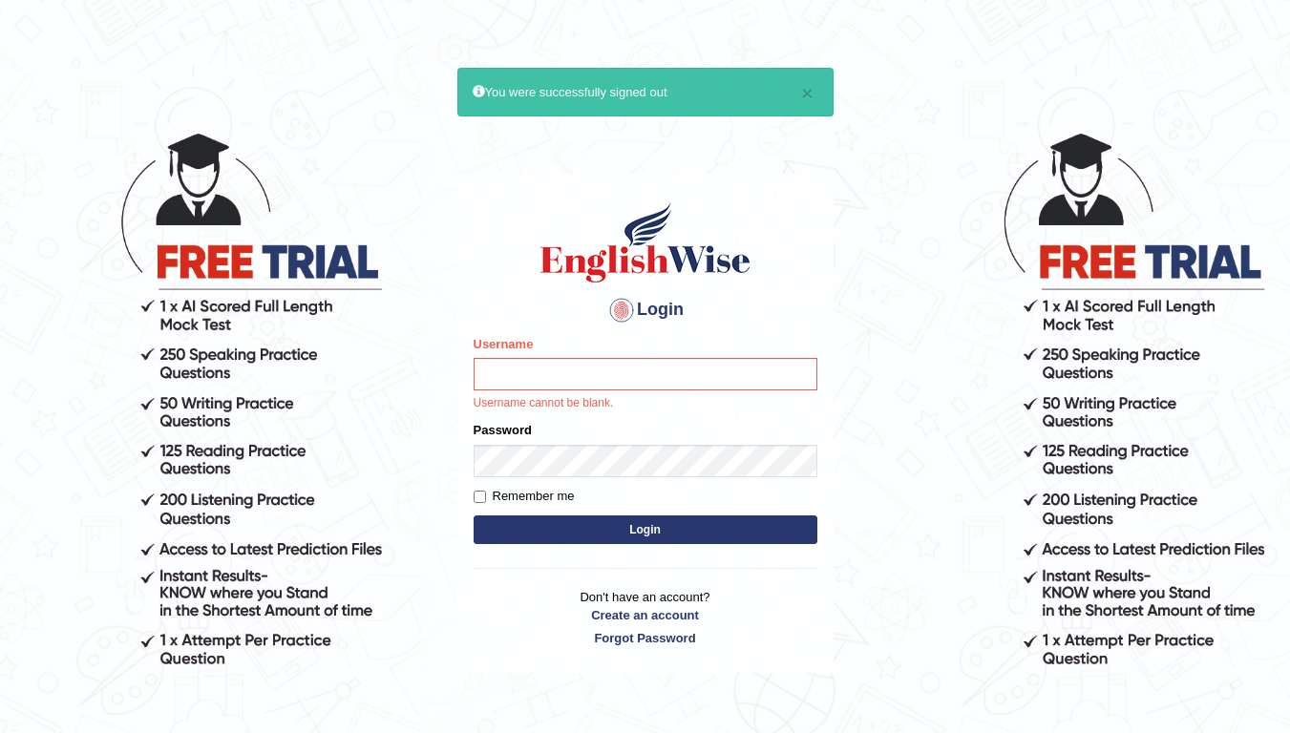
click at [1181, 76] on html "× You were successfully signed out Login Please fix the following errors: Usern…" at bounding box center [645, 366] width 1290 height 733
click at [757, 301] on div "Login Please fix the following errors: Username Username cannot be blank. Passw…" at bounding box center [645, 423] width 376 height 499
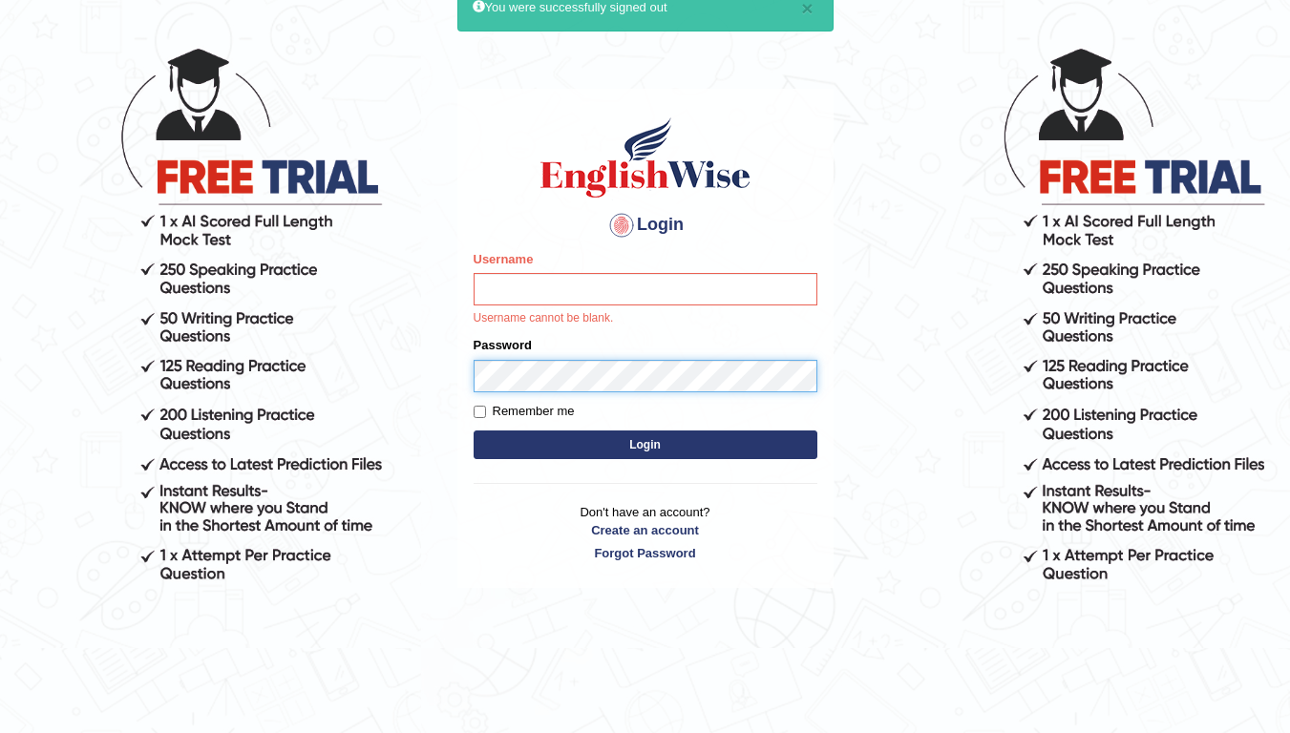
scroll to position [168, 0]
